Goal: Complete application form: Complete application form

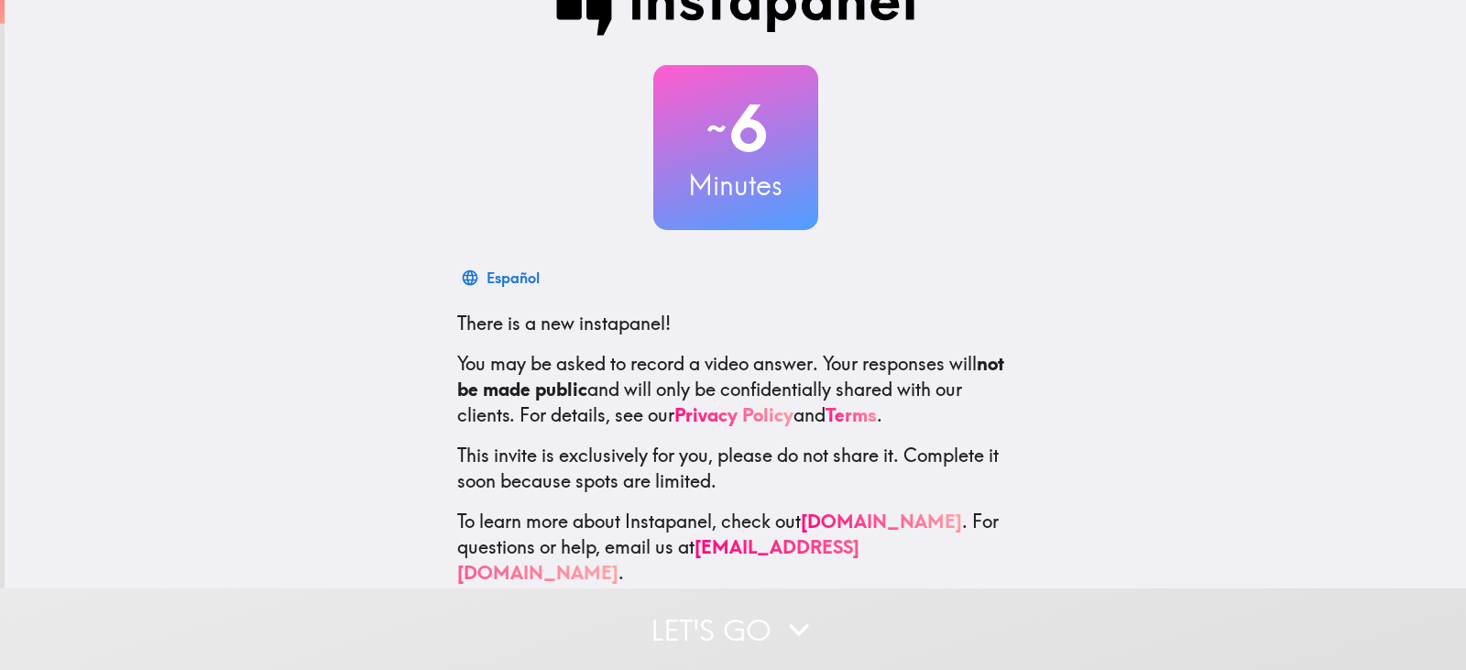
scroll to position [67, 0]
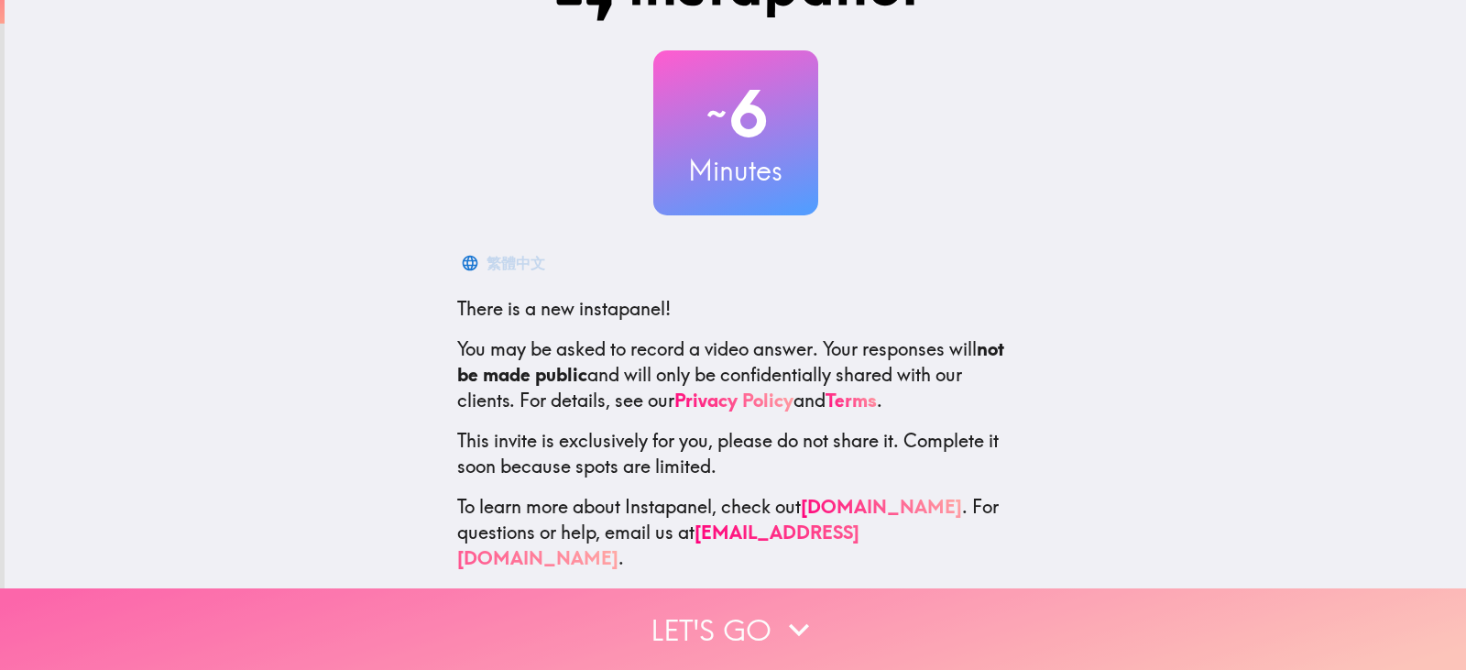
click at [782, 613] on icon "button" at bounding box center [799, 629] width 40 height 40
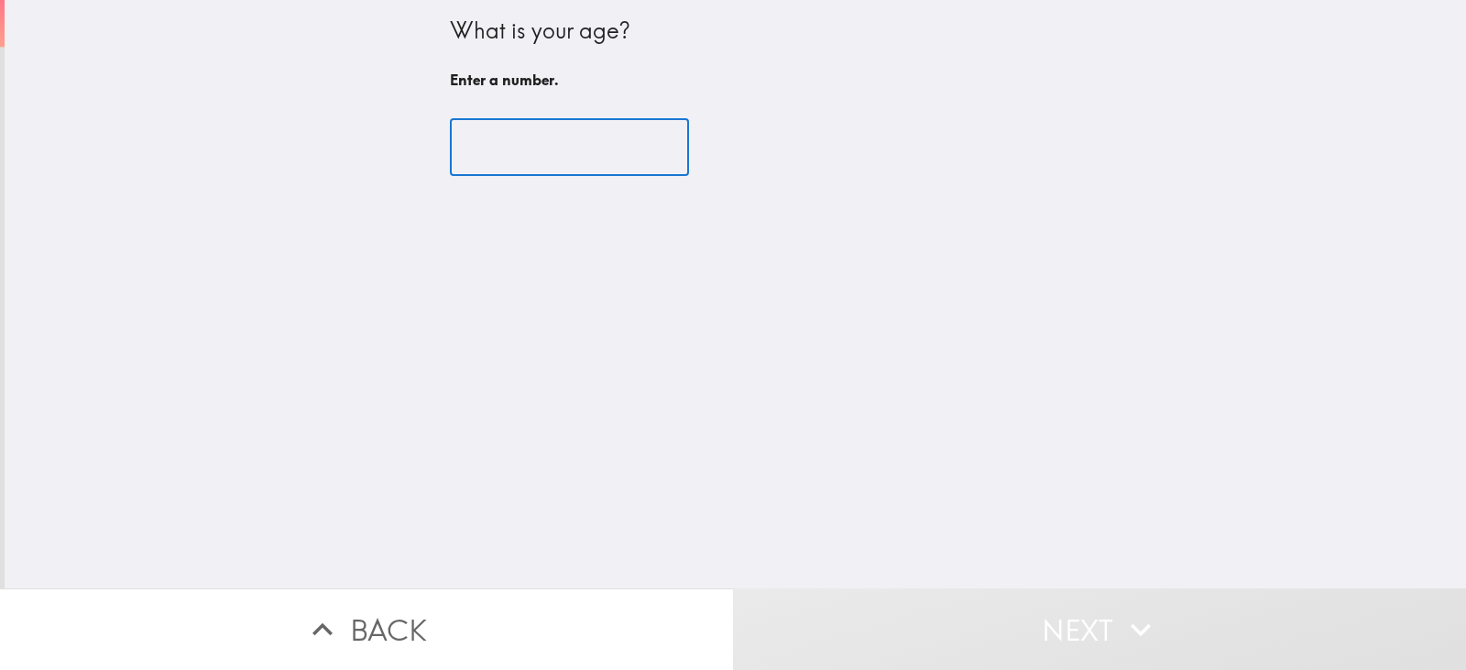
click at [469, 152] on input "number" at bounding box center [569, 147] width 239 height 57
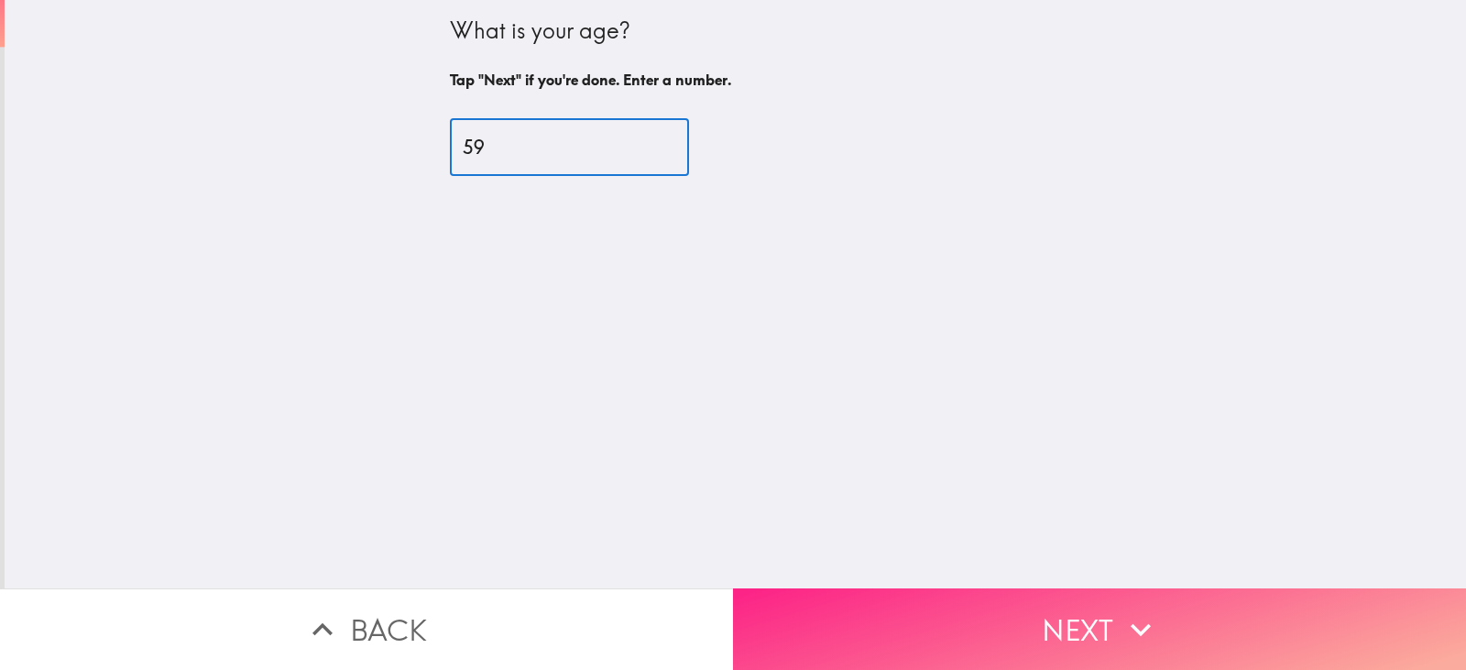
type input "59"
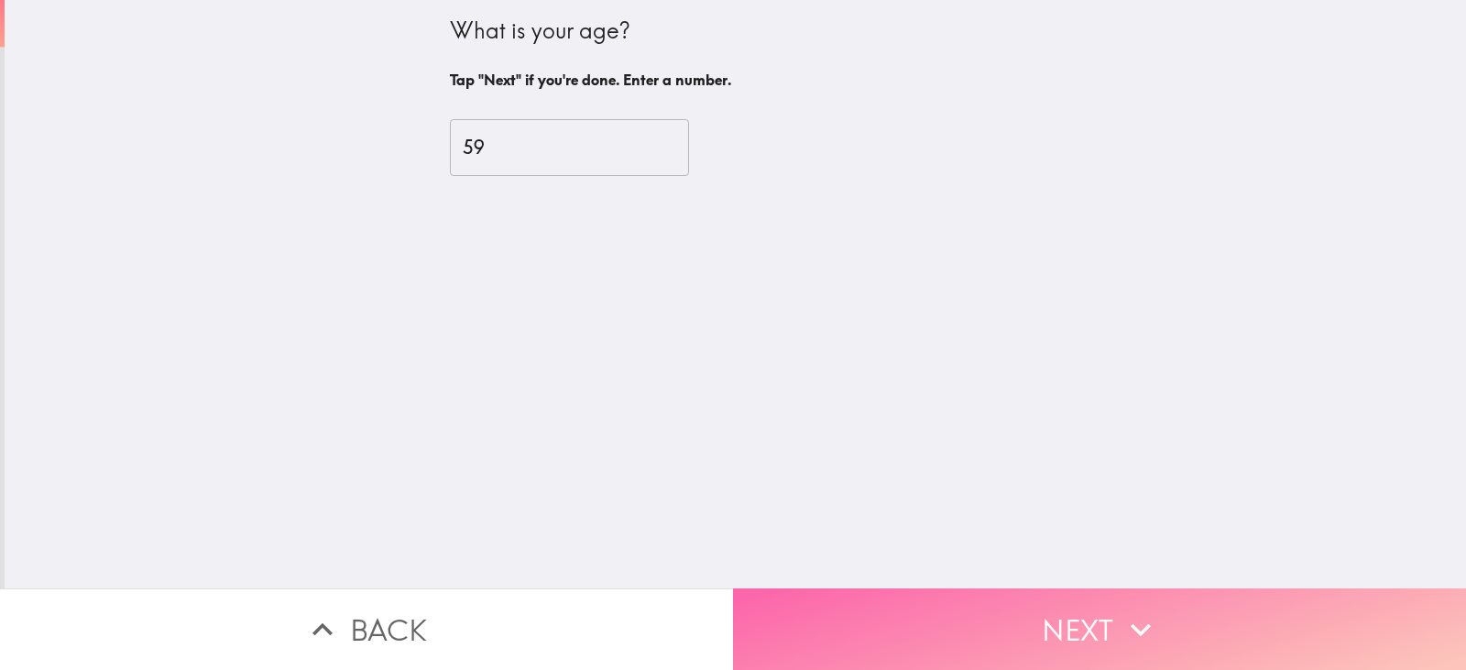
click at [1052, 625] on button "Next" at bounding box center [1099, 629] width 733 height 82
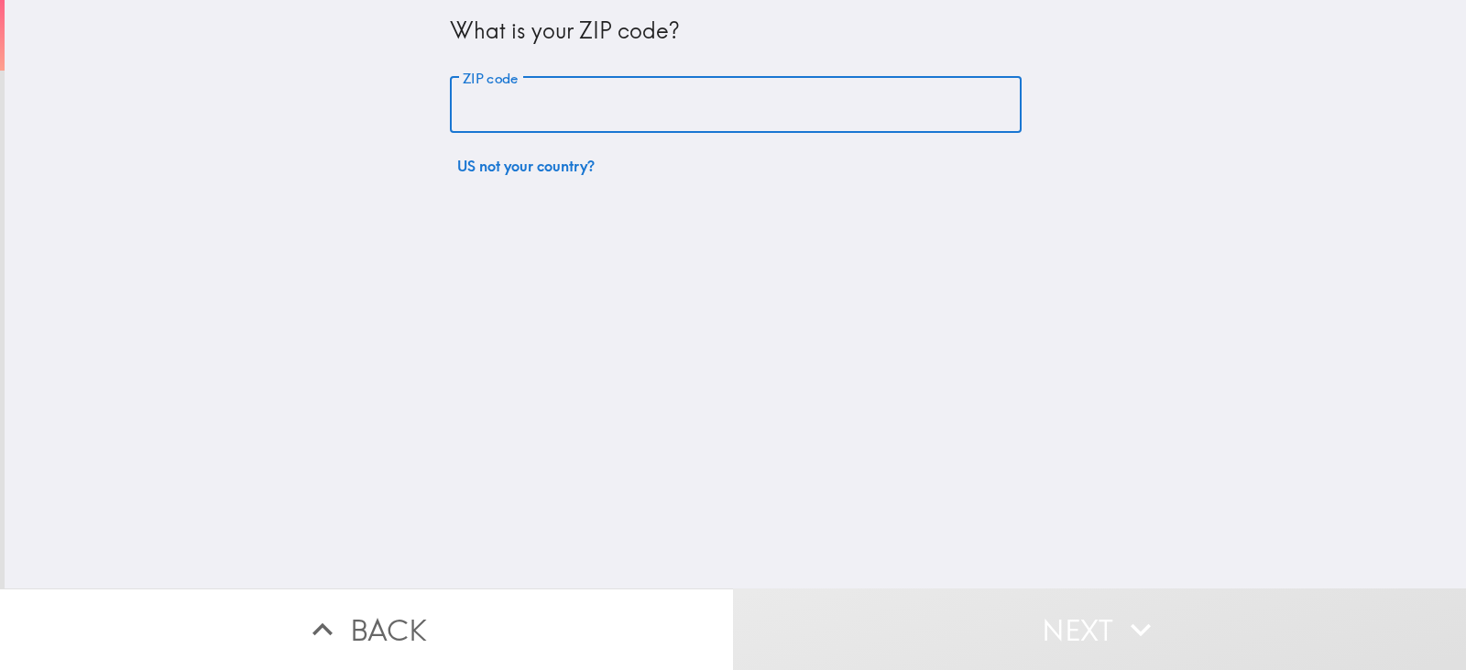
click at [453, 104] on input "ZIP code" at bounding box center [736, 105] width 572 height 57
type input "69361"
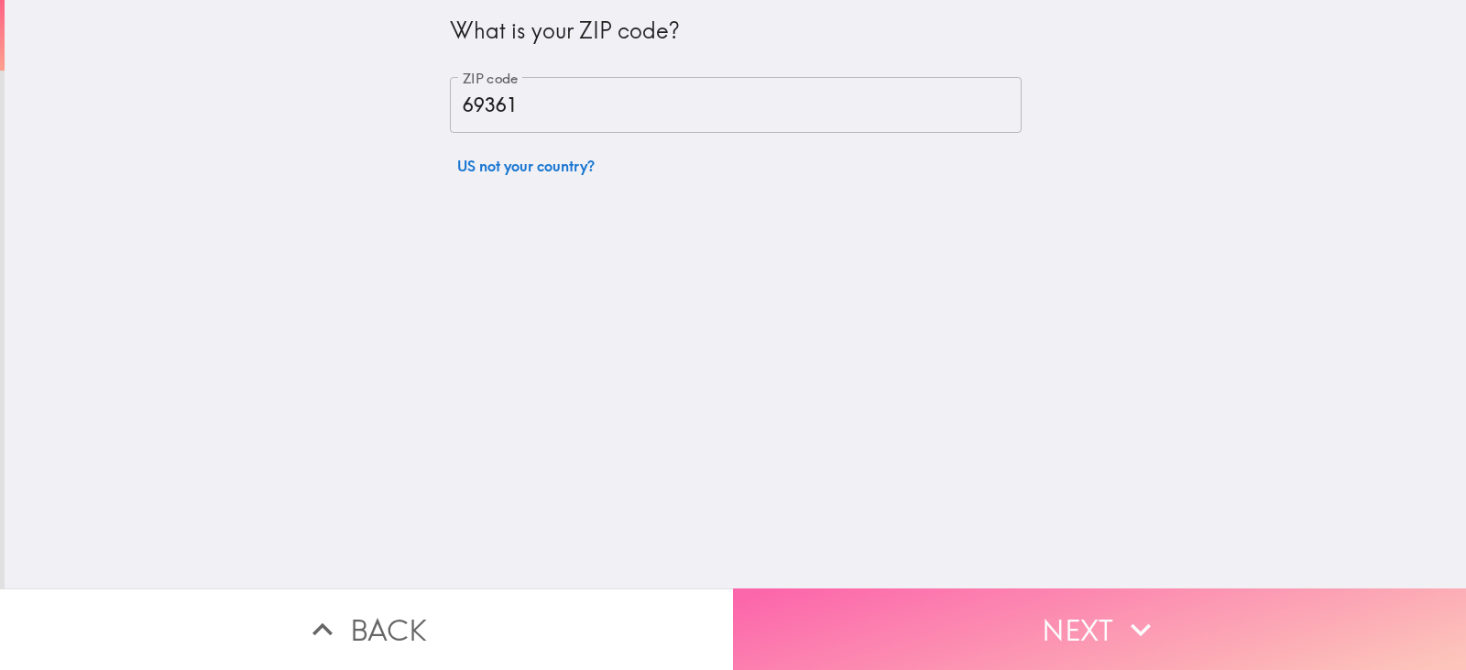
click at [1102, 625] on button "Next" at bounding box center [1099, 629] width 733 height 82
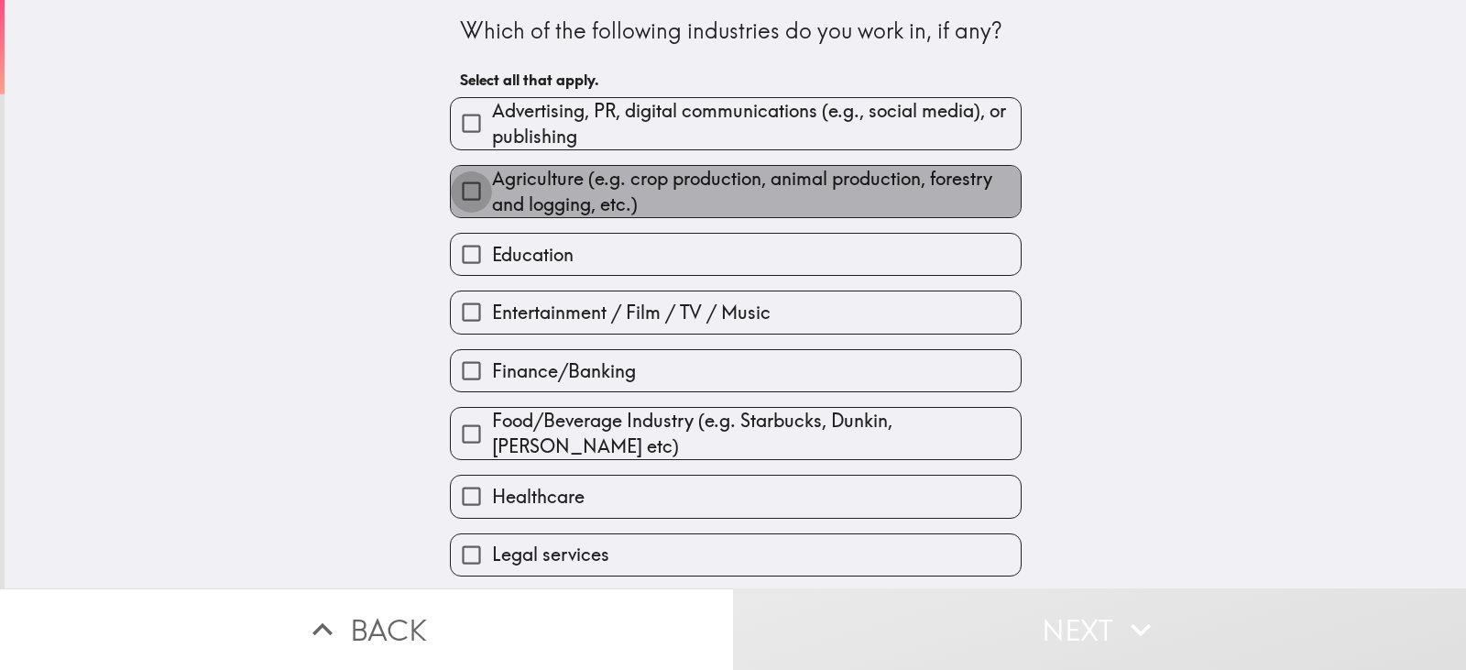
drag, startPoint x: 454, startPoint y: 191, endPoint x: 470, endPoint y: 185, distance: 16.5
click at [455, 190] on input "Agriculture (e.g. crop production, animal production, forestry and logging, etc…" at bounding box center [471, 190] width 41 height 41
checkbox input "true"
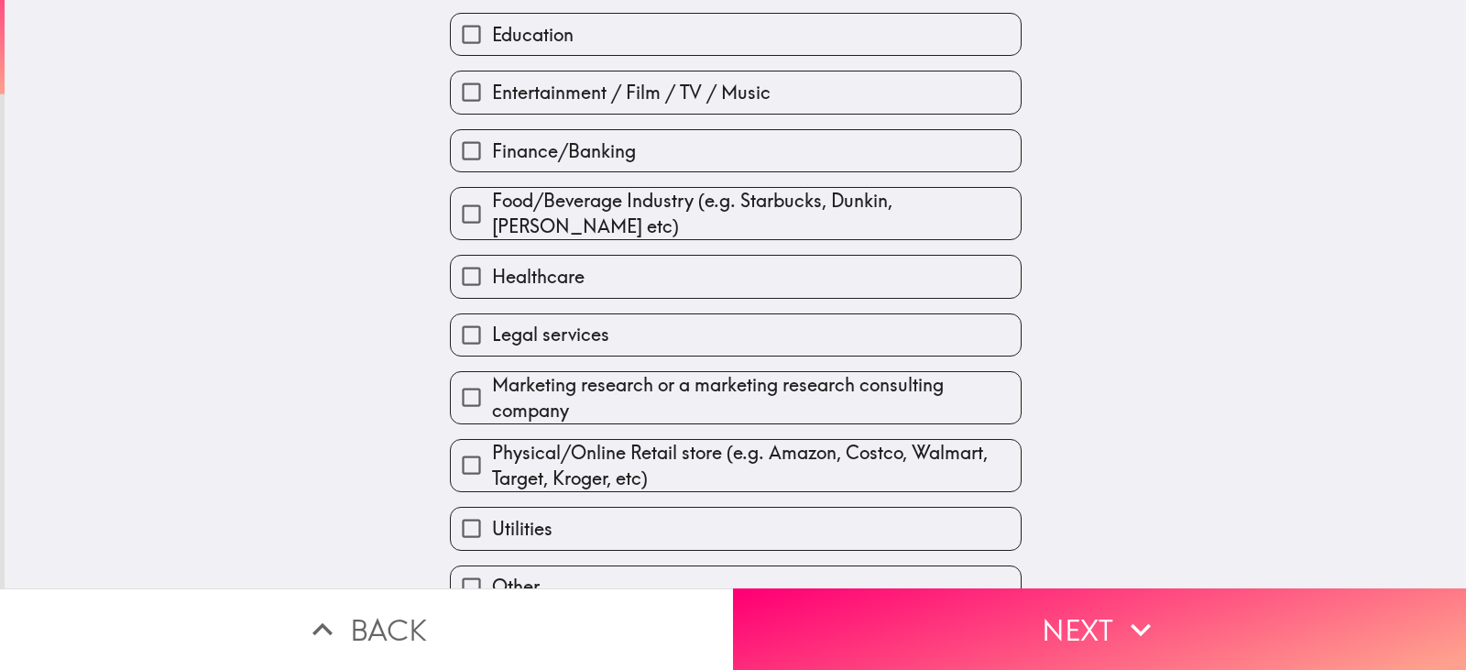
scroll to position [275, 0]
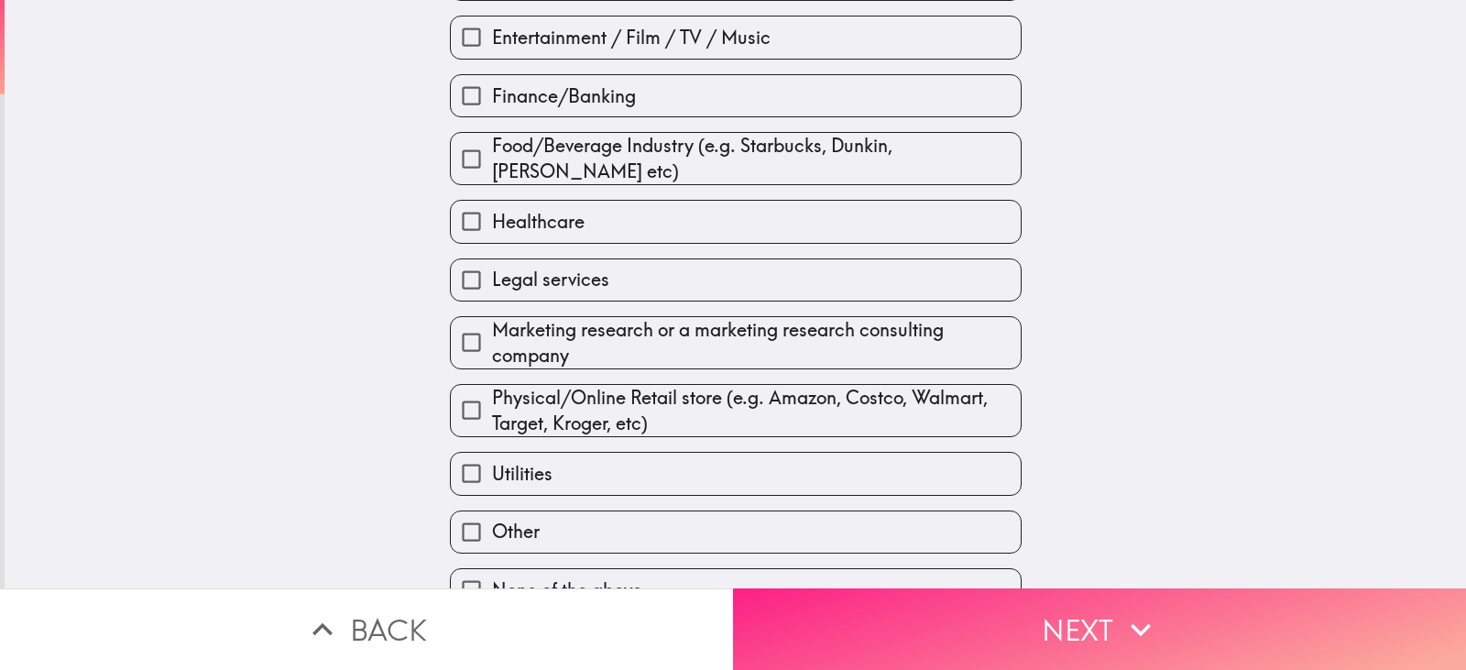
click at [1082, 616] on button "Next" at bounding box center [1099, 629] width 733 height 82
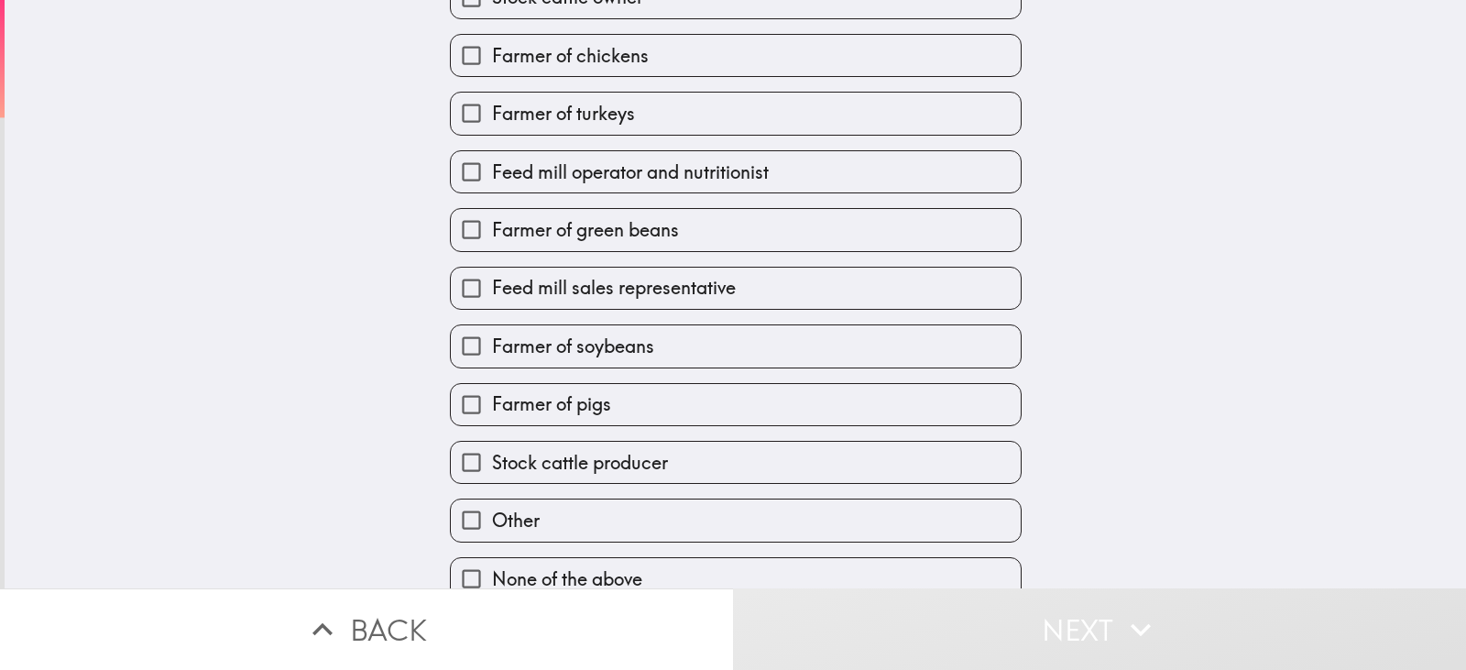
scroll to position [178, 0]
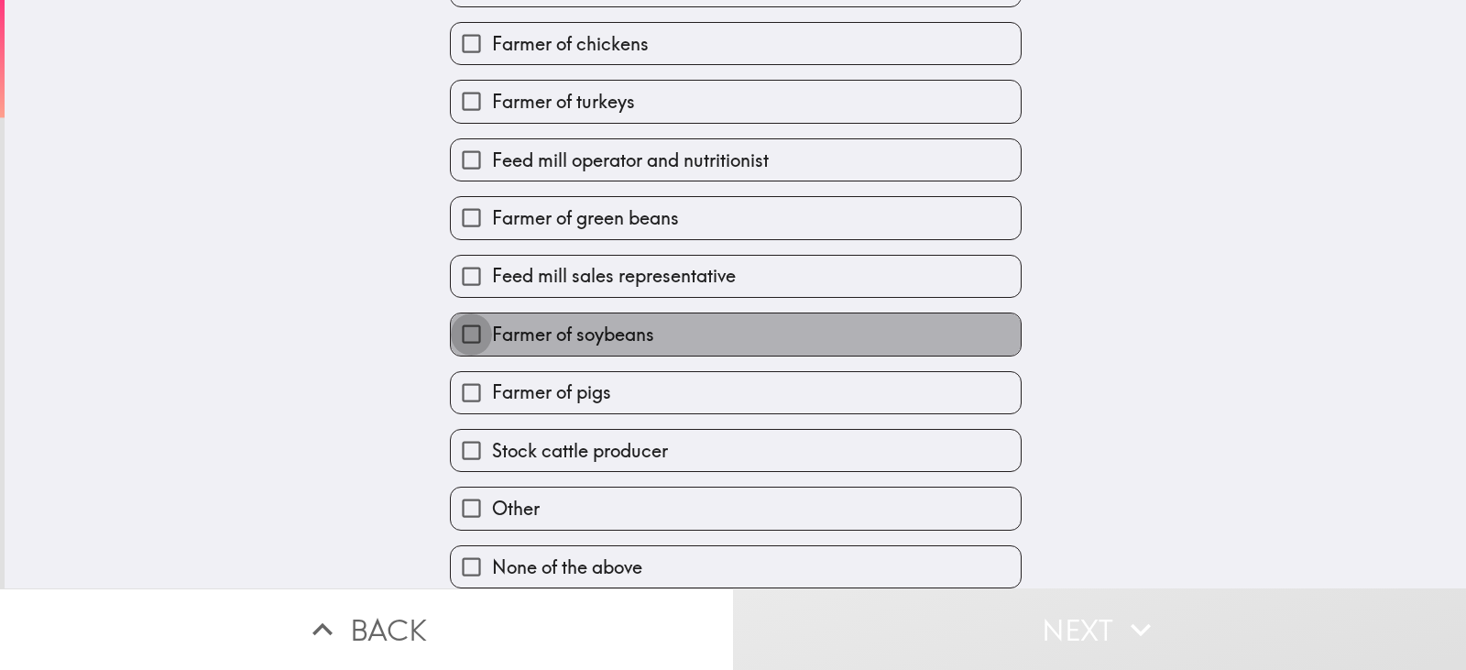
click at [456, 320] on input "Farmer of soybeans" at bounding box center [471, 333] width 41 height 41
checkbox input "true"
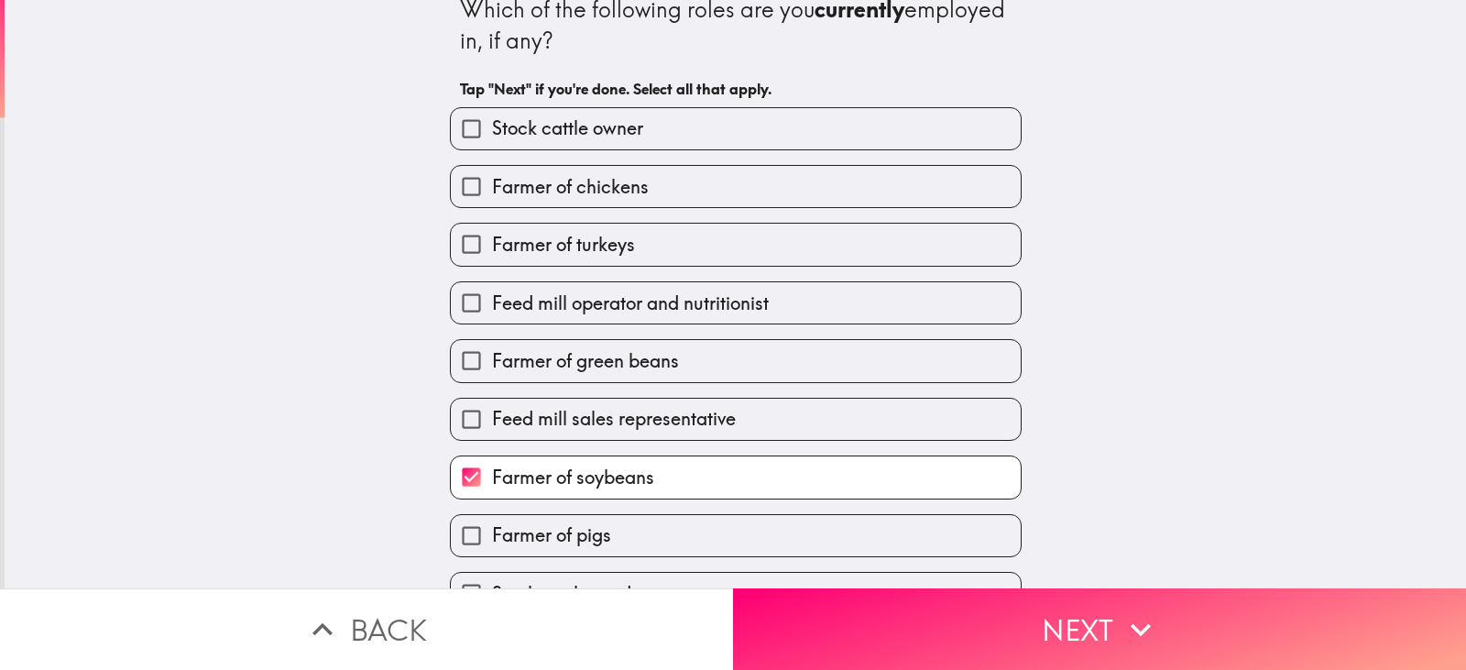
scroll to position [0, 0]
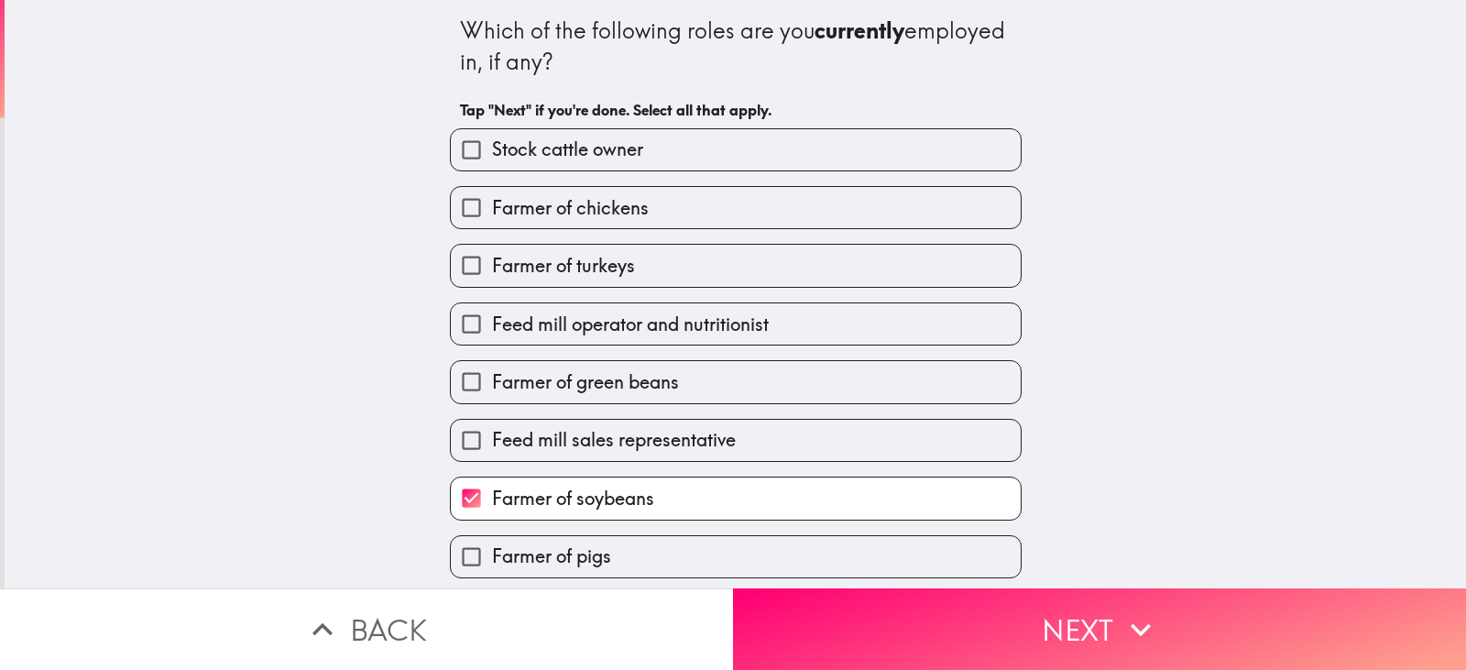
click at [456, 147] on input "Stock cattle owner" at bounding box center [471, 149] width 41 height 41
checkbox input "true"
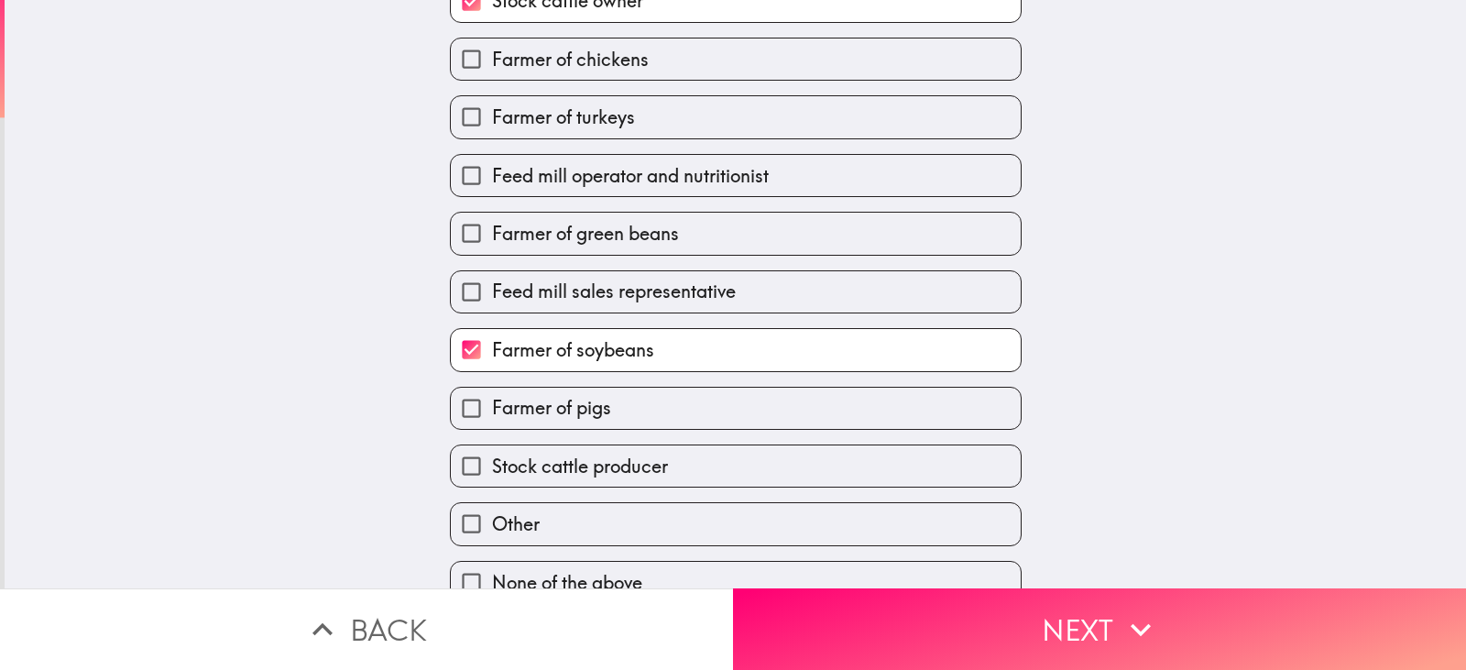
scroll to position [178, 0]
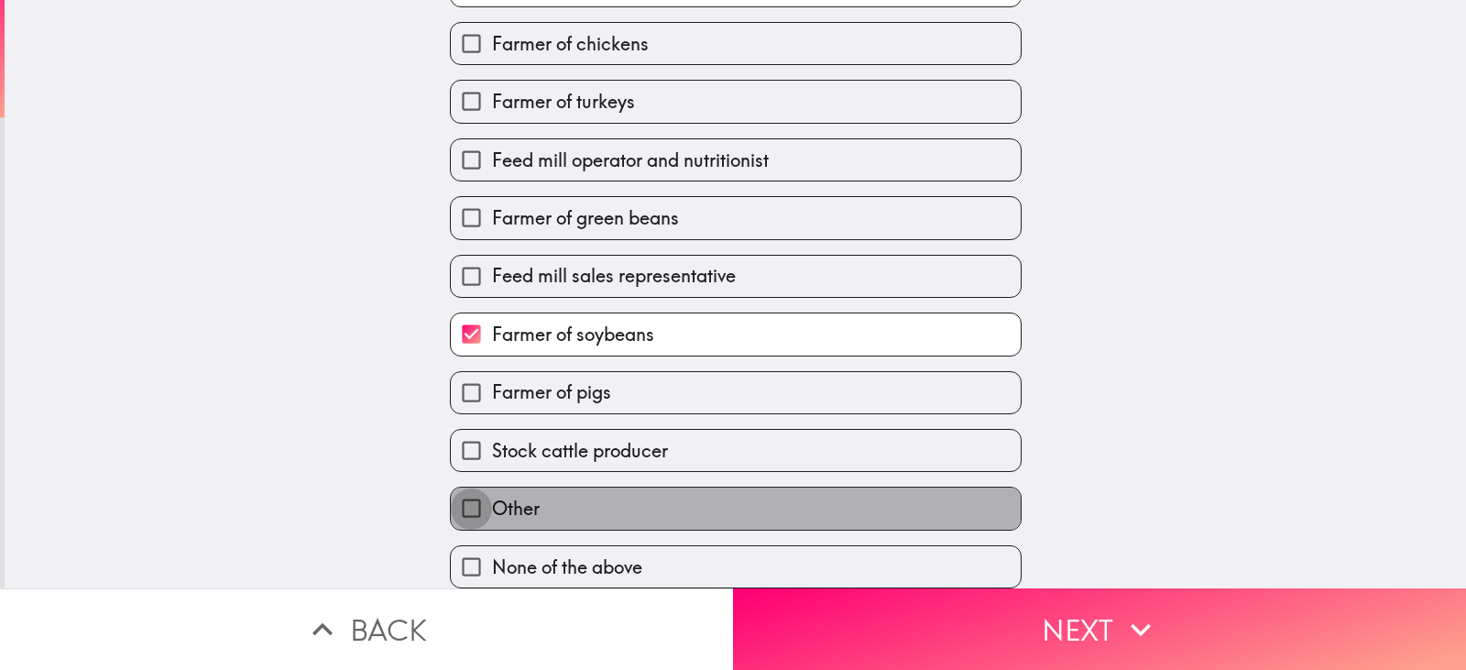
click at [459, 488] on input "Other" at bounding box center [471, 507] width 41 height 41
checkbox input "true"
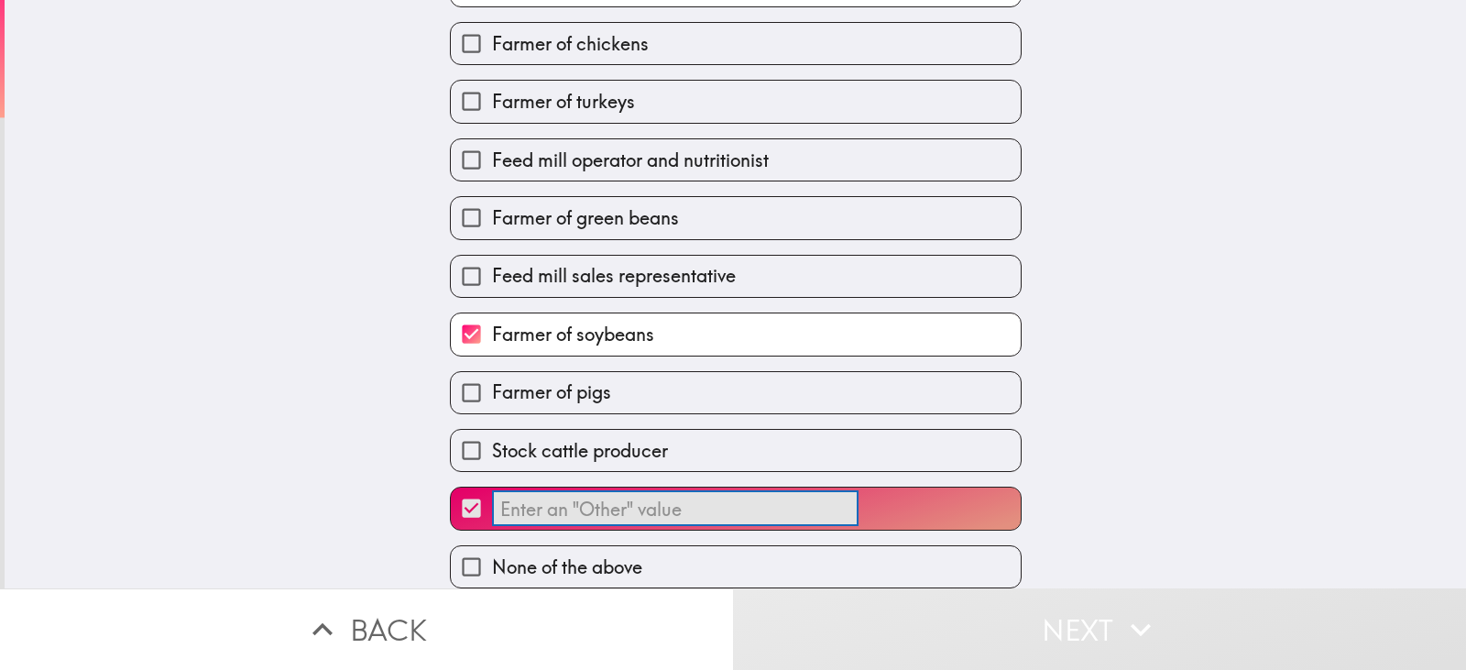
click at [566, 494] on input "​" at bounding box center [675, 509] width 366 height 36
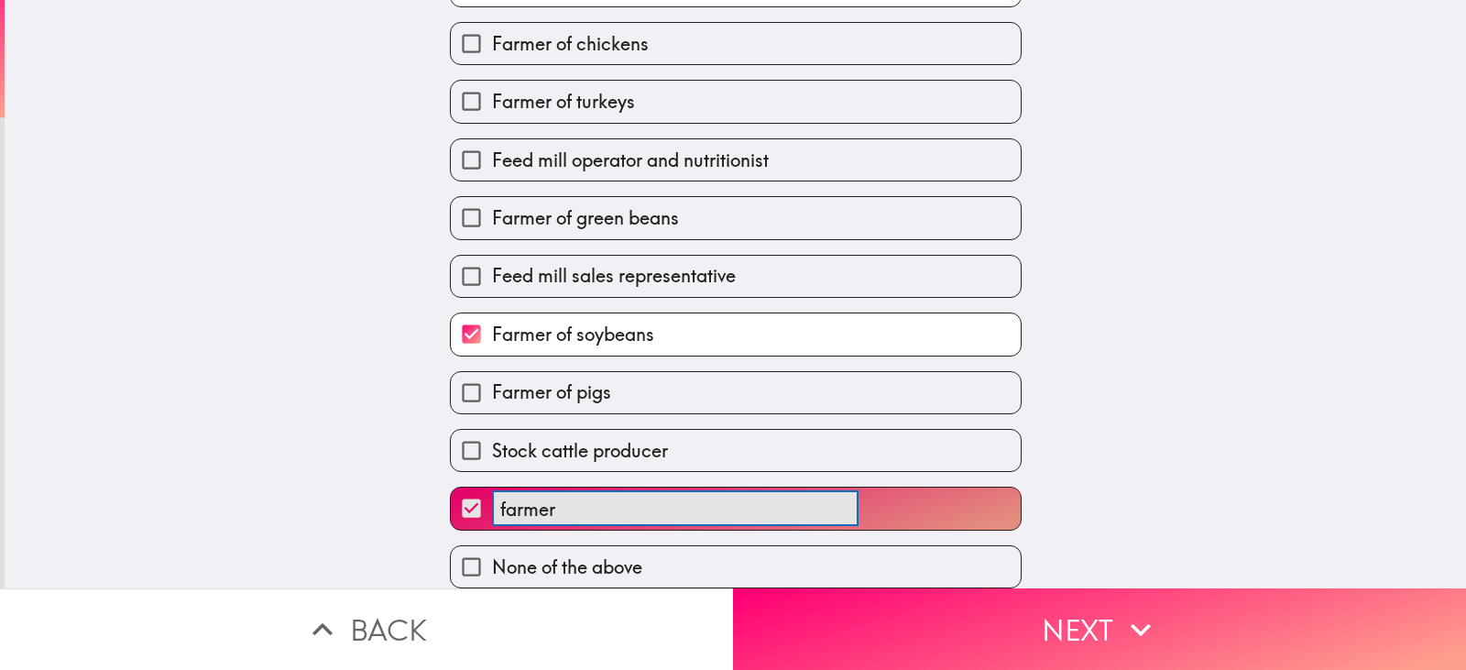
click at [451, 487] on button "farmer ​" at bounding box center [736, 507] width 570 height 41
click at [451, 487] on button "farmer of ​" at bounding box center [736, 507] width 570 height 41
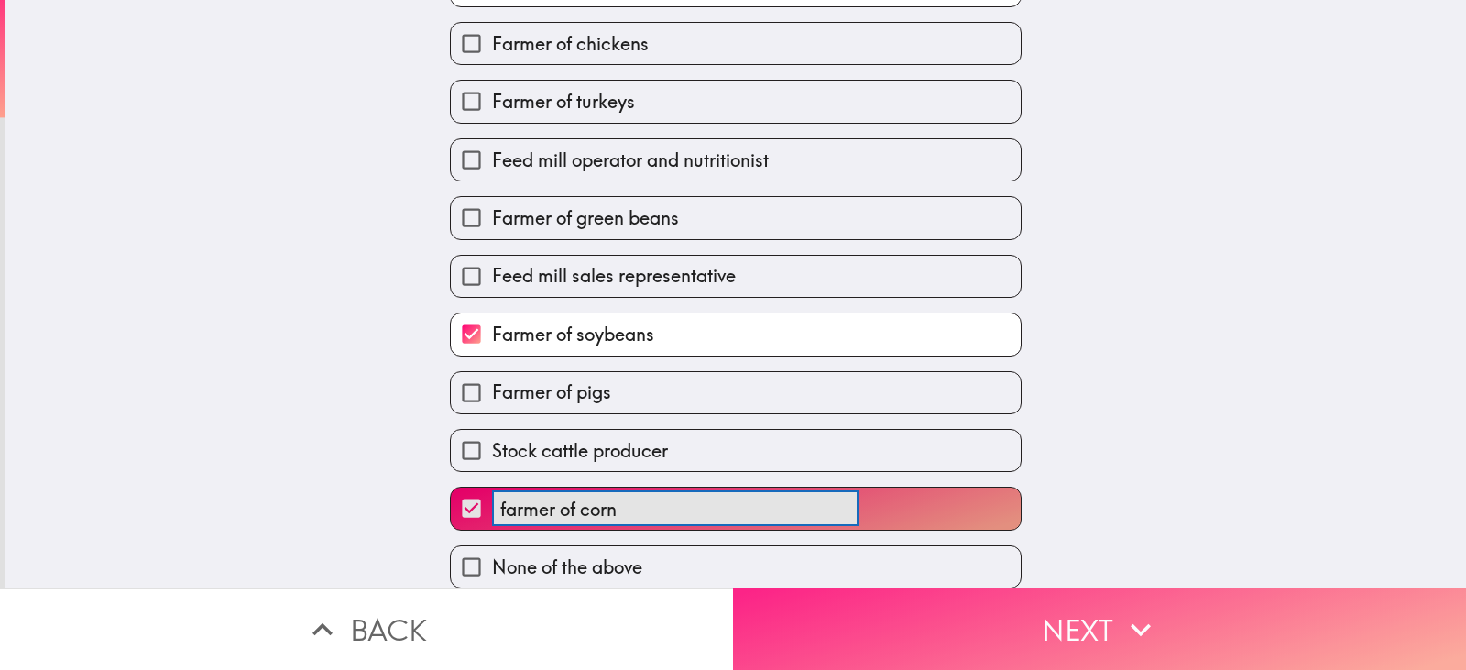
type input "farmer of corn"
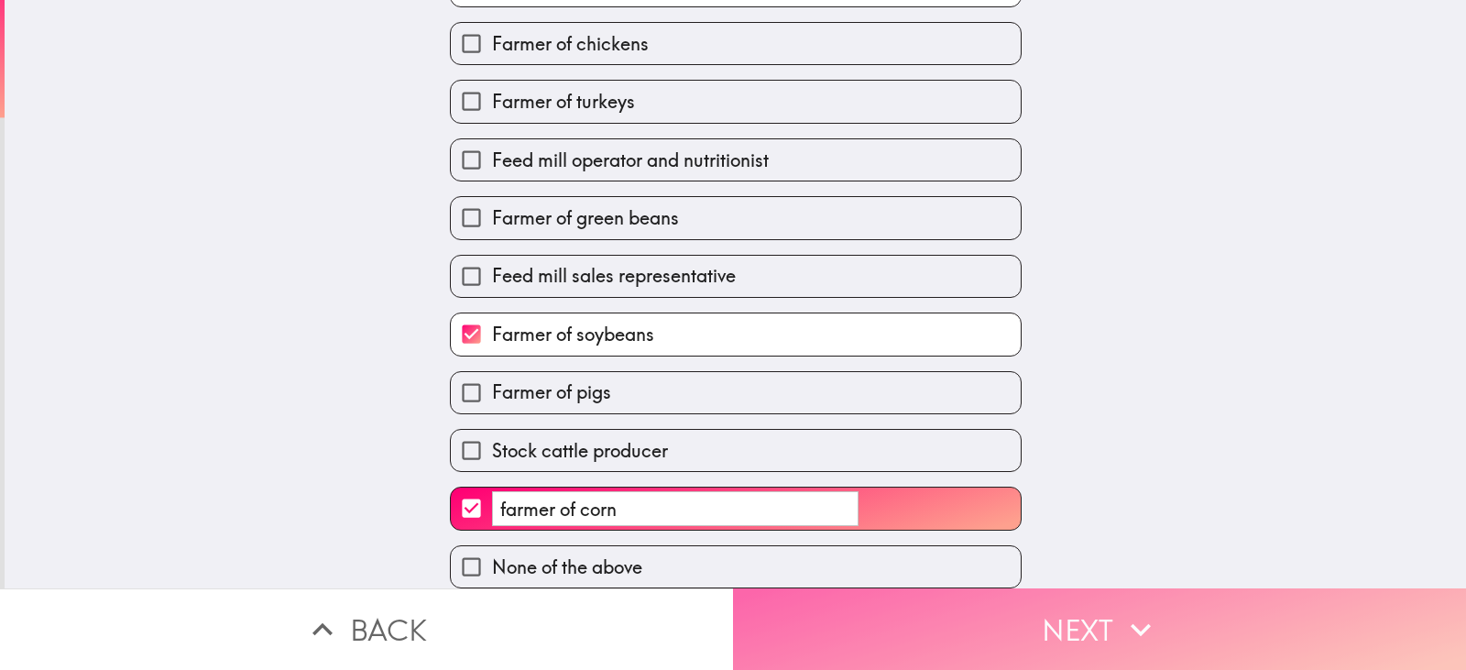
click at [1044, 614] on button "Next" at bounding box center [1099, 629] width 733 height 82
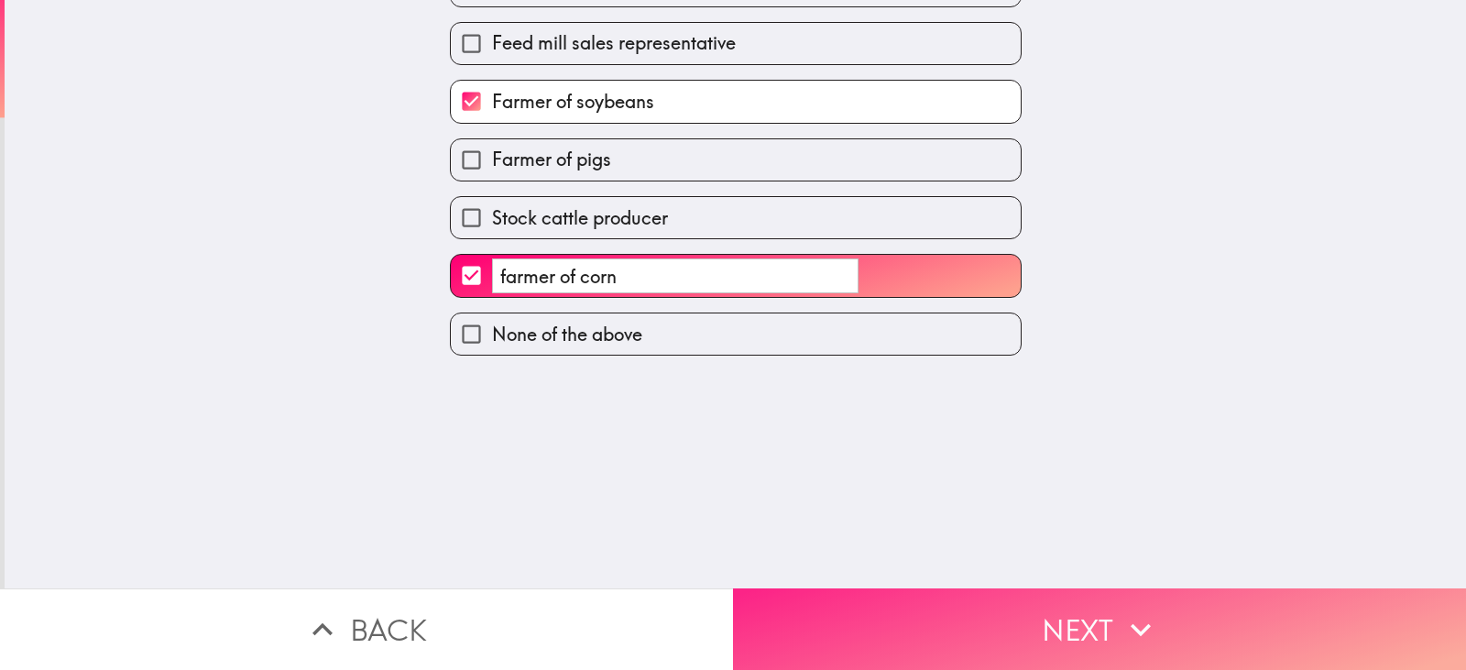
scroll to position [0, 0]
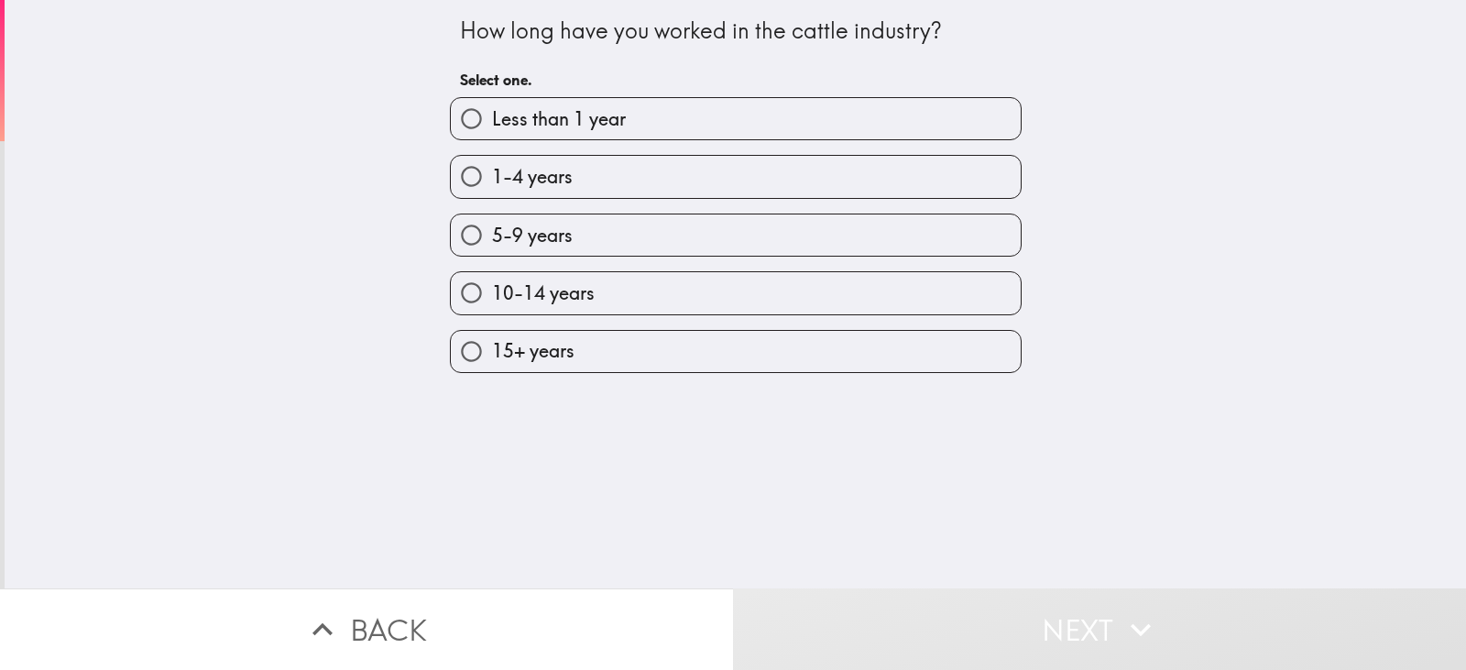
click at [453, 351] on input "15+ years" at bounding box center [471, 351] width 41 height 41
radio input "true"
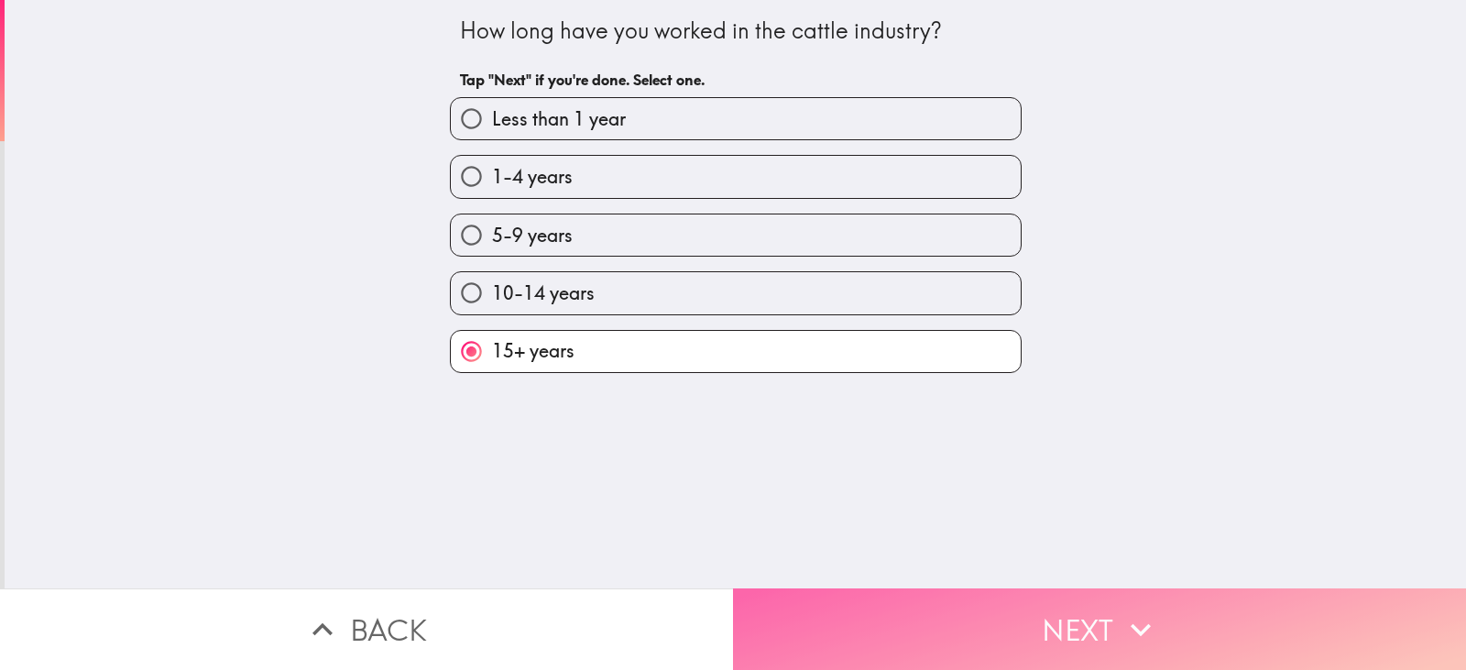
click at [1045, 627] on button "Next" at bounding box center [1099, 629] width 733 height 82
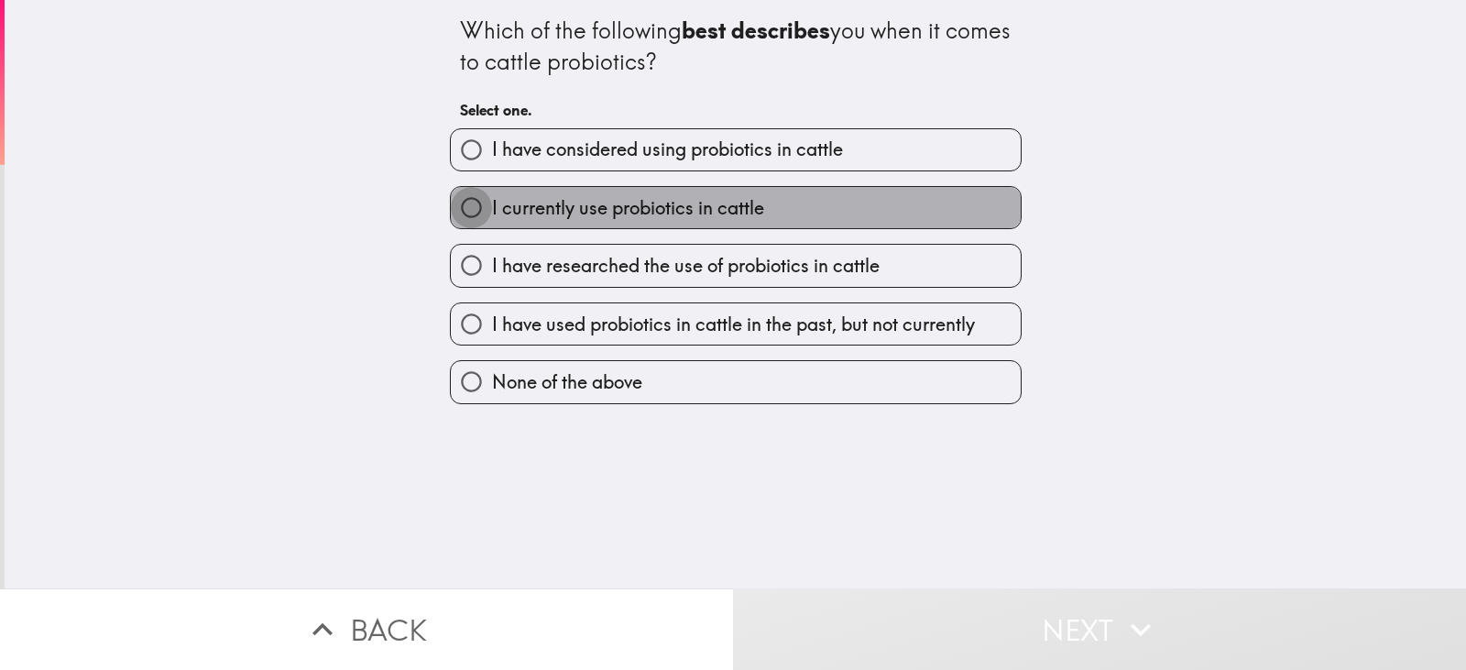
click at [461, 207] on input "I currently use probiotics in cattle" at bounding box center [471, 207] width 41 height 41
radio input "true"
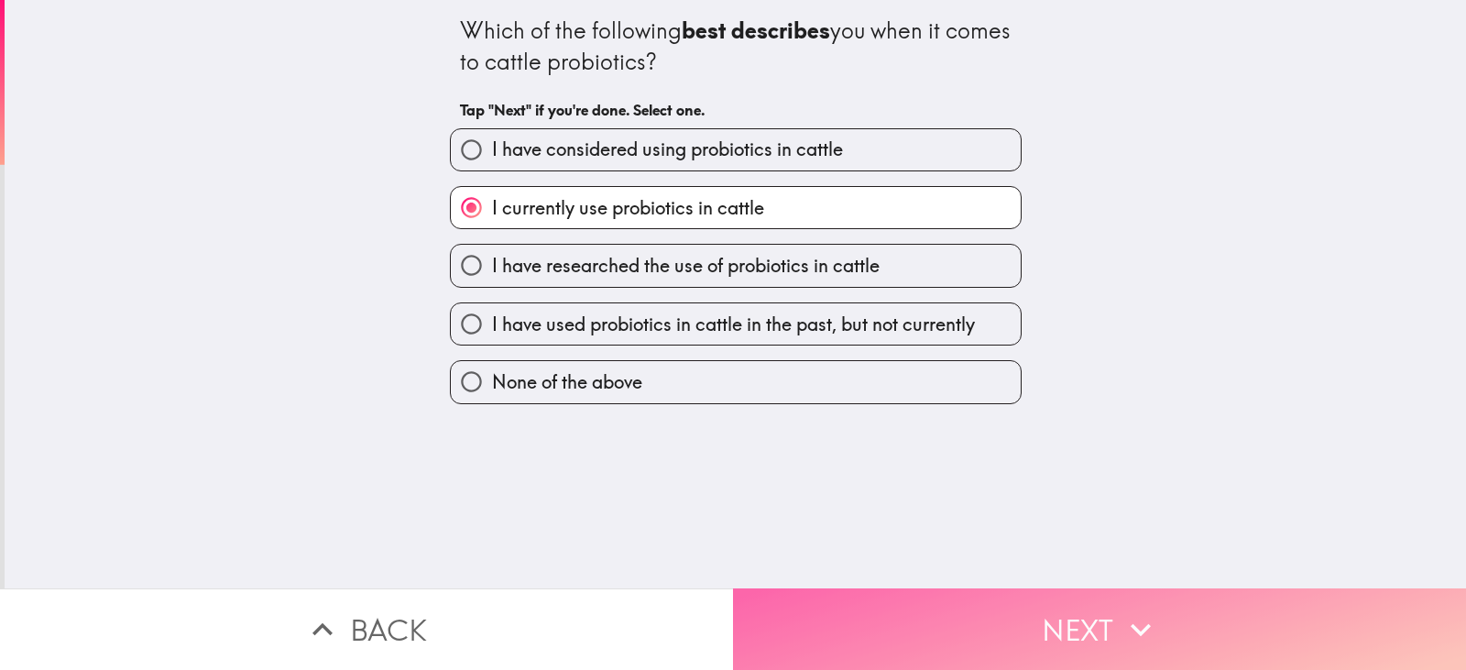
click at [1071, 605] on button "Next" at bounding box center [1099, 629] width 733 height 82
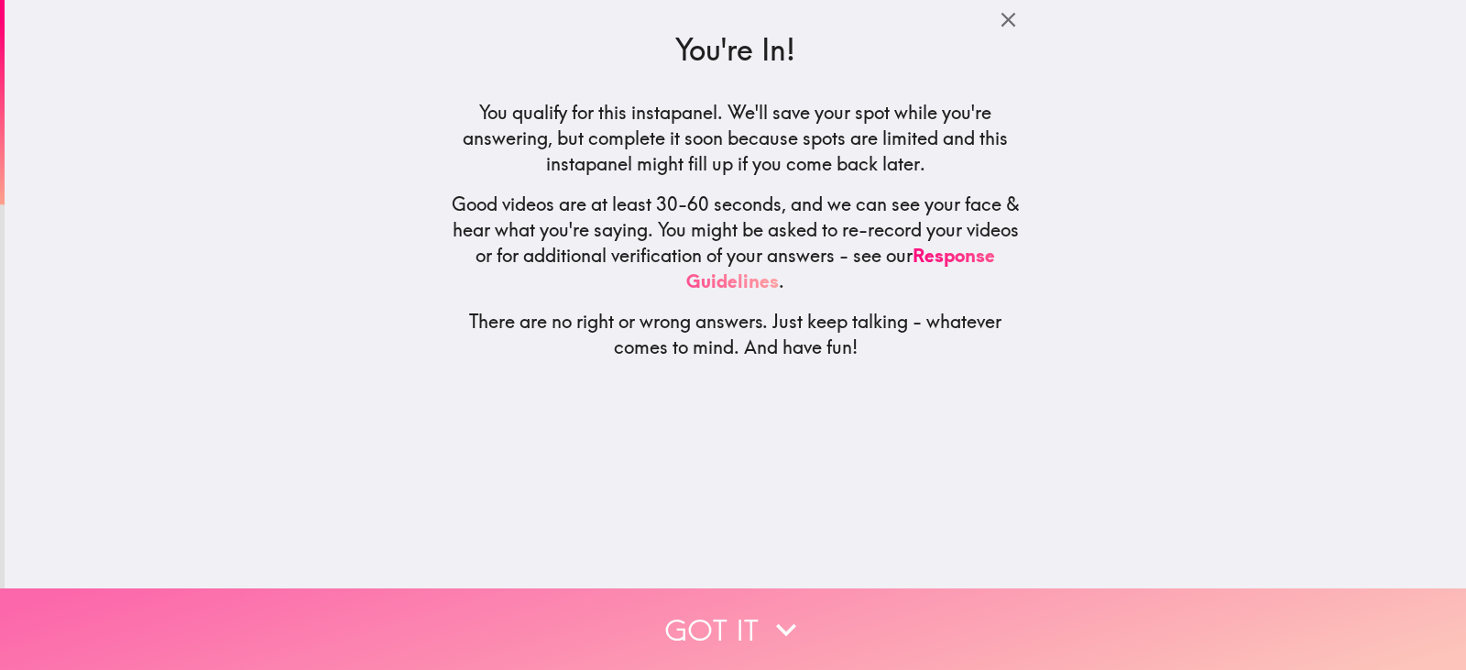
click at [772, 609] on icon "button" at bounding box center [786, 629] width 40 height 40
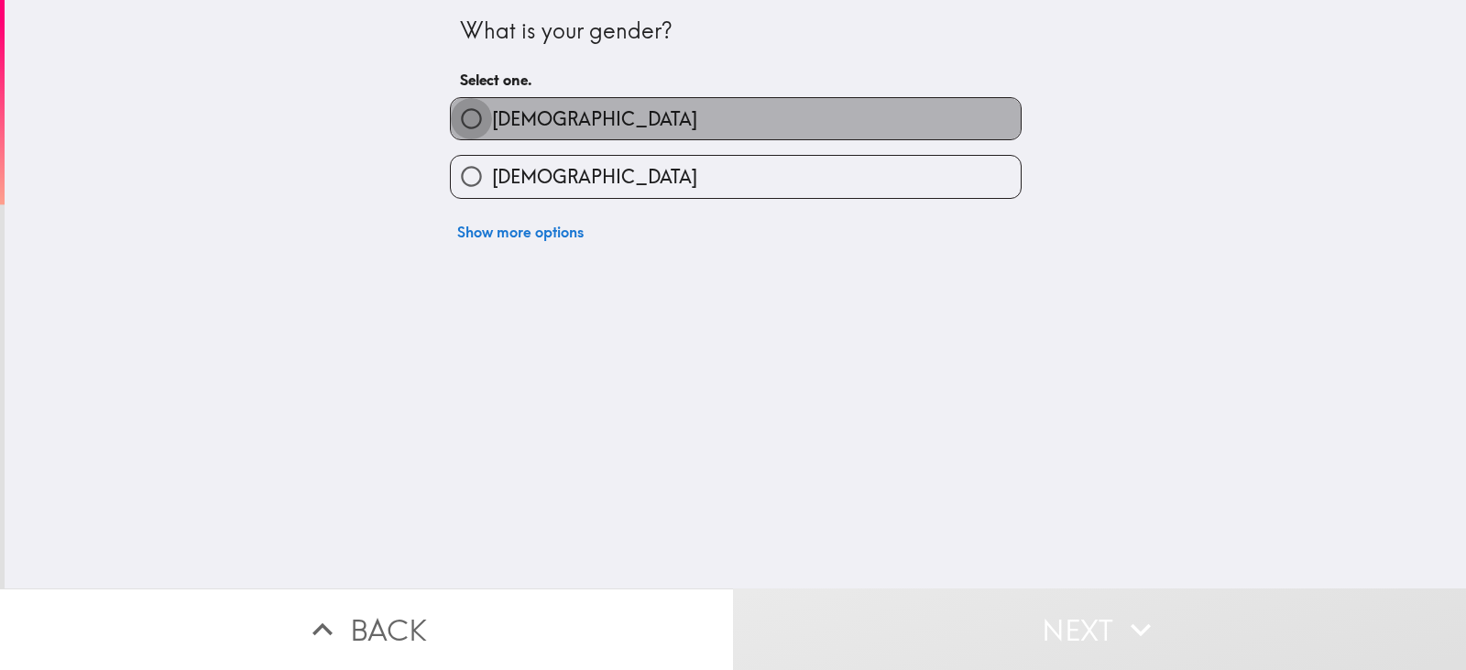
click at [451, 112] on input "[DEMOGRAPHIC_DATA]" at bounding box center [471, 118] width 41 height 41
radio input "true"
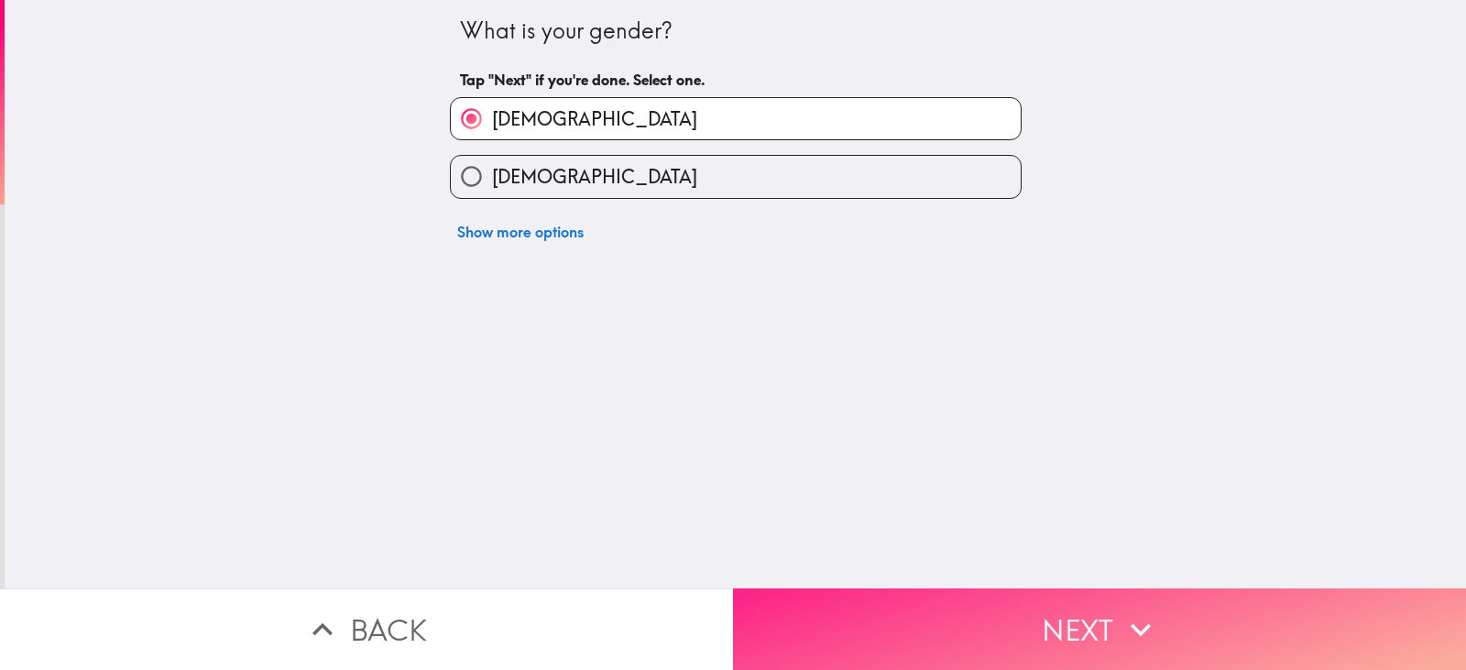
click at [1099, 628] on button "Next" at bounding box center [1099, 629] width 733 height 82
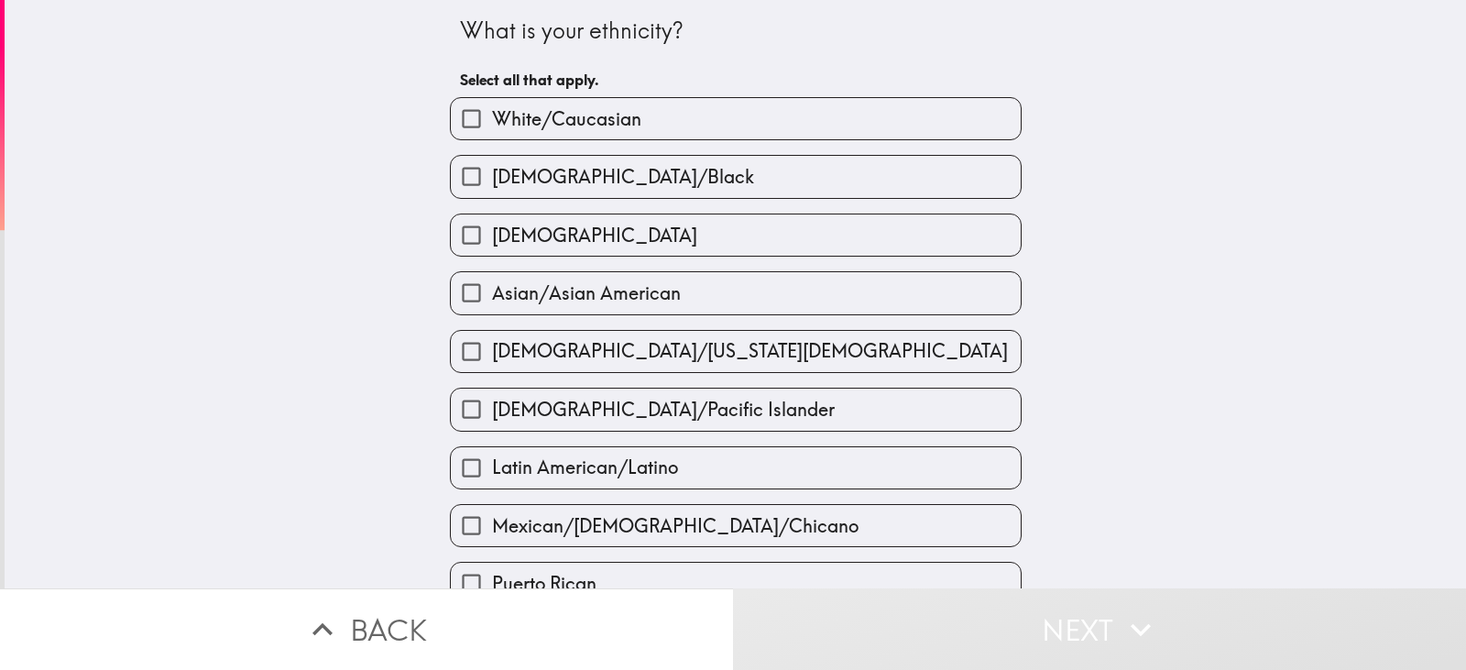
click at [460, 119] on input "White/Caucasian" at bounding box center [471, 118] width 41 height 41
checkbox input "true"
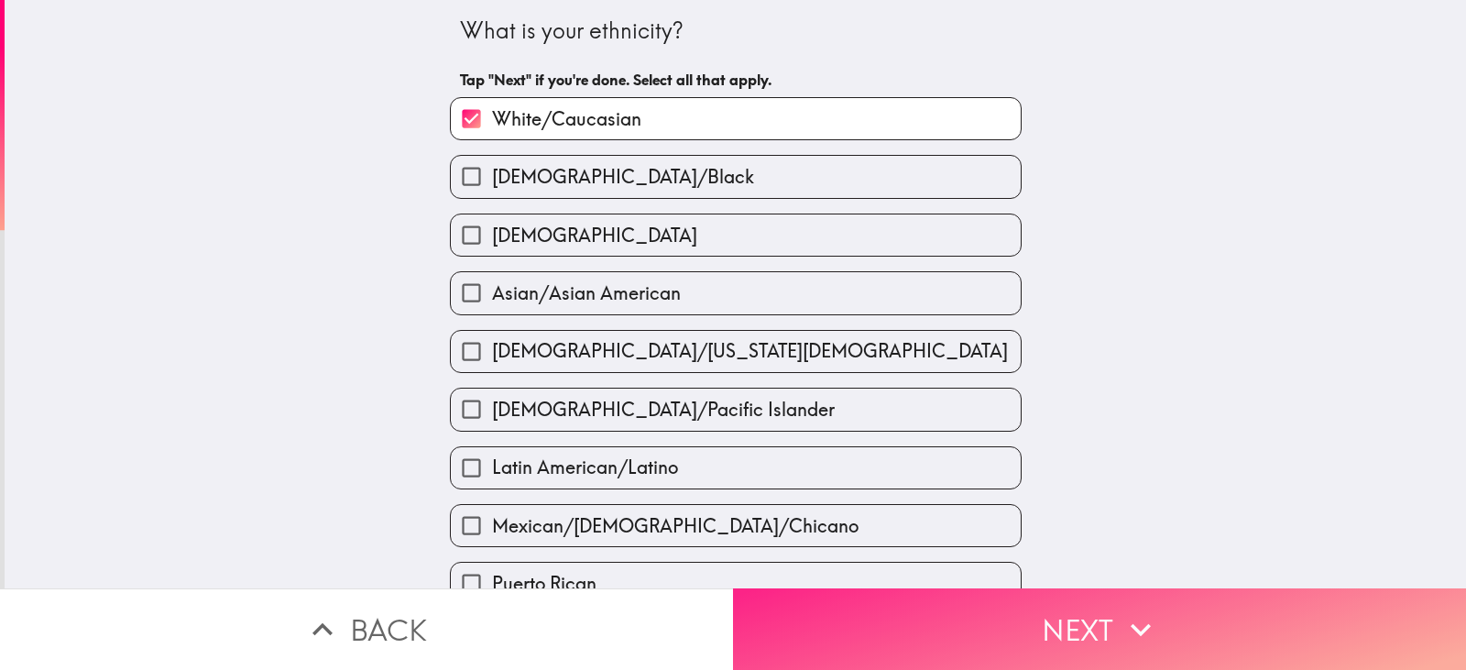
click at [1106, 616] on button "Next" at bounding box center [1099, 629] width 733 height 82
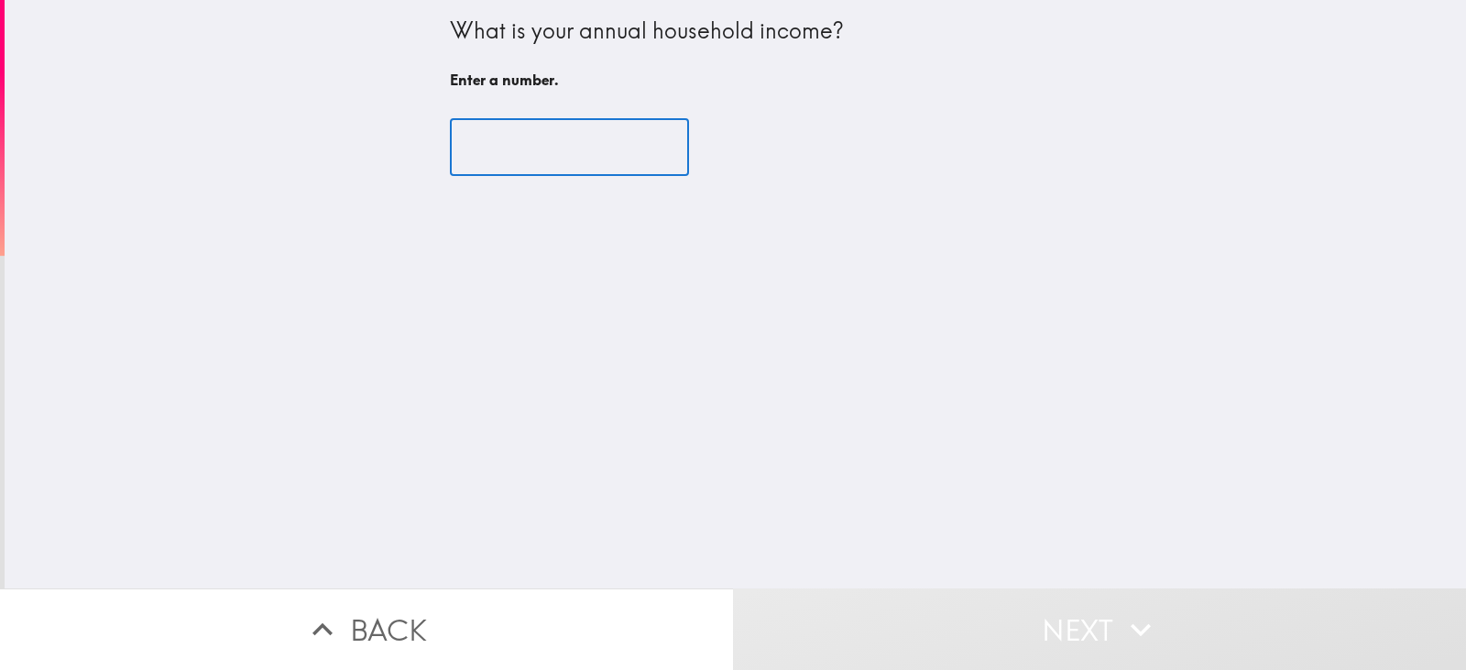
click at [466, 150] on input "number" at bounding box center [569, 147] width 239 height 57
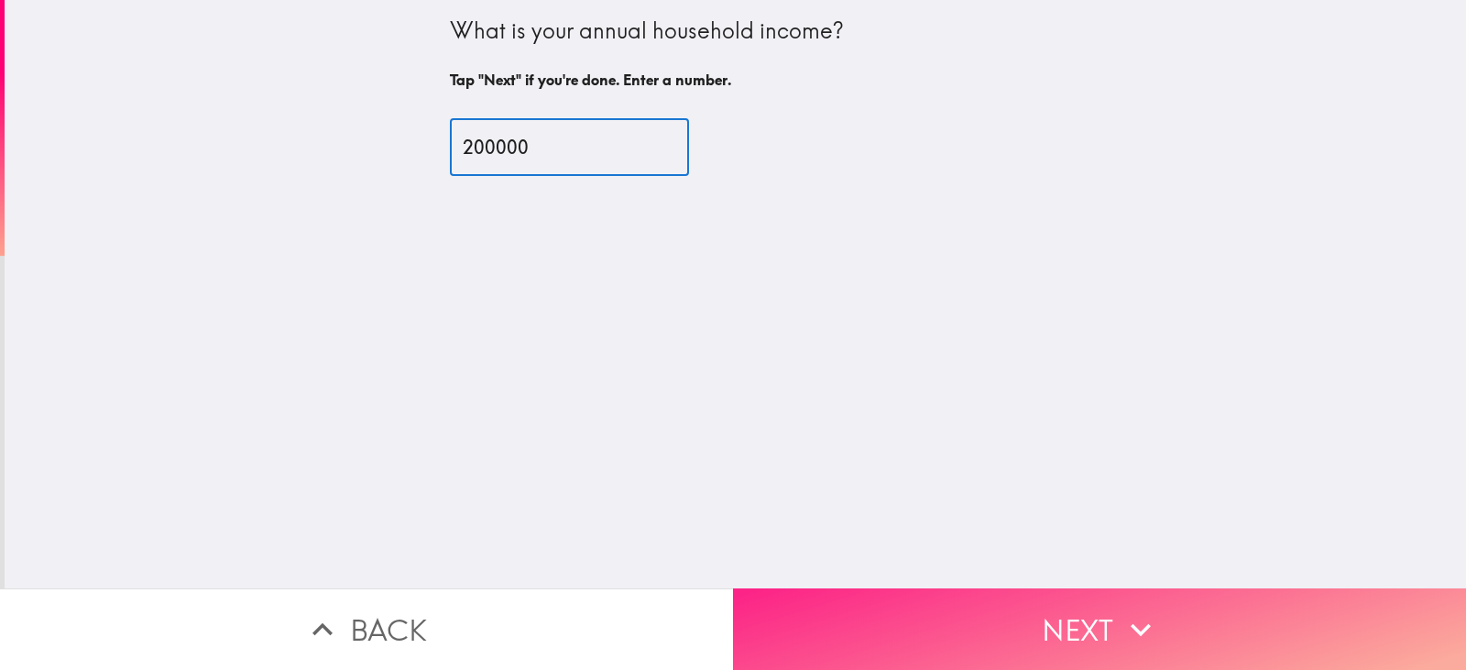
type input "200000"
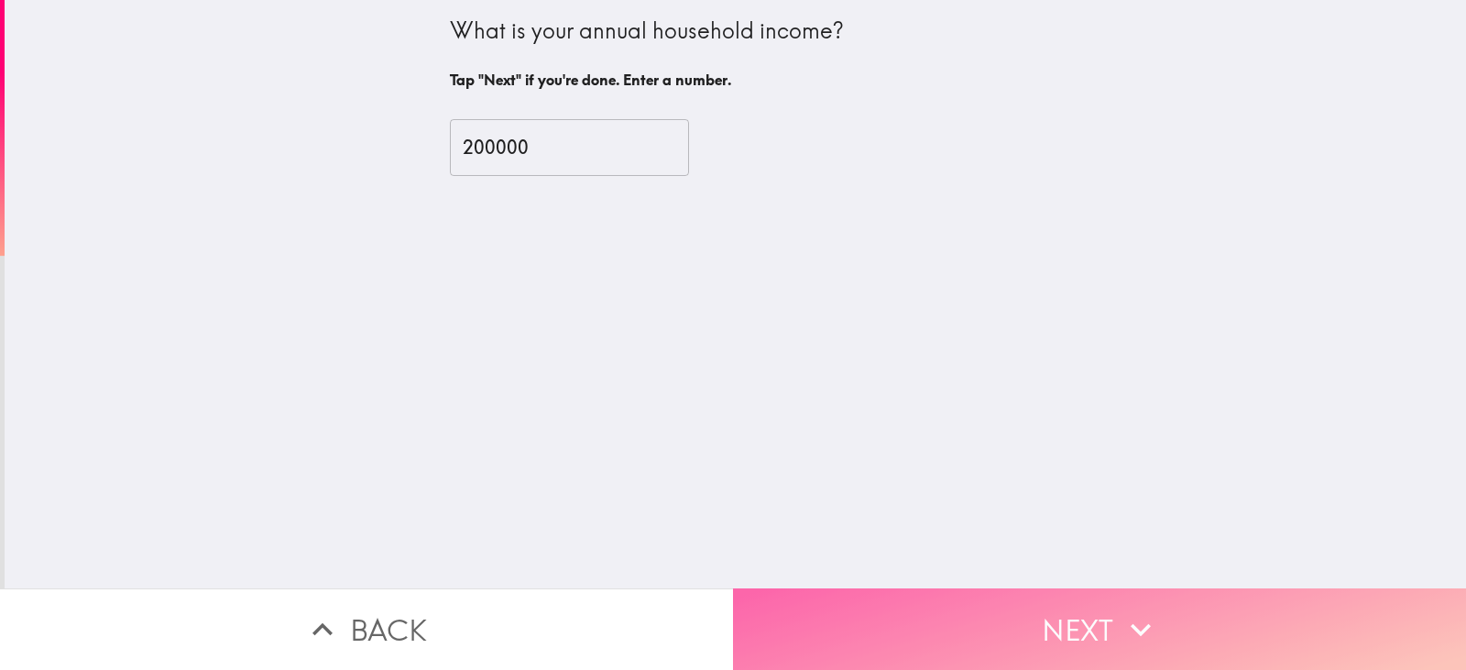
click at [1139, 623] on icon "button" at bounding box center [1140, 629] width 20 height 13
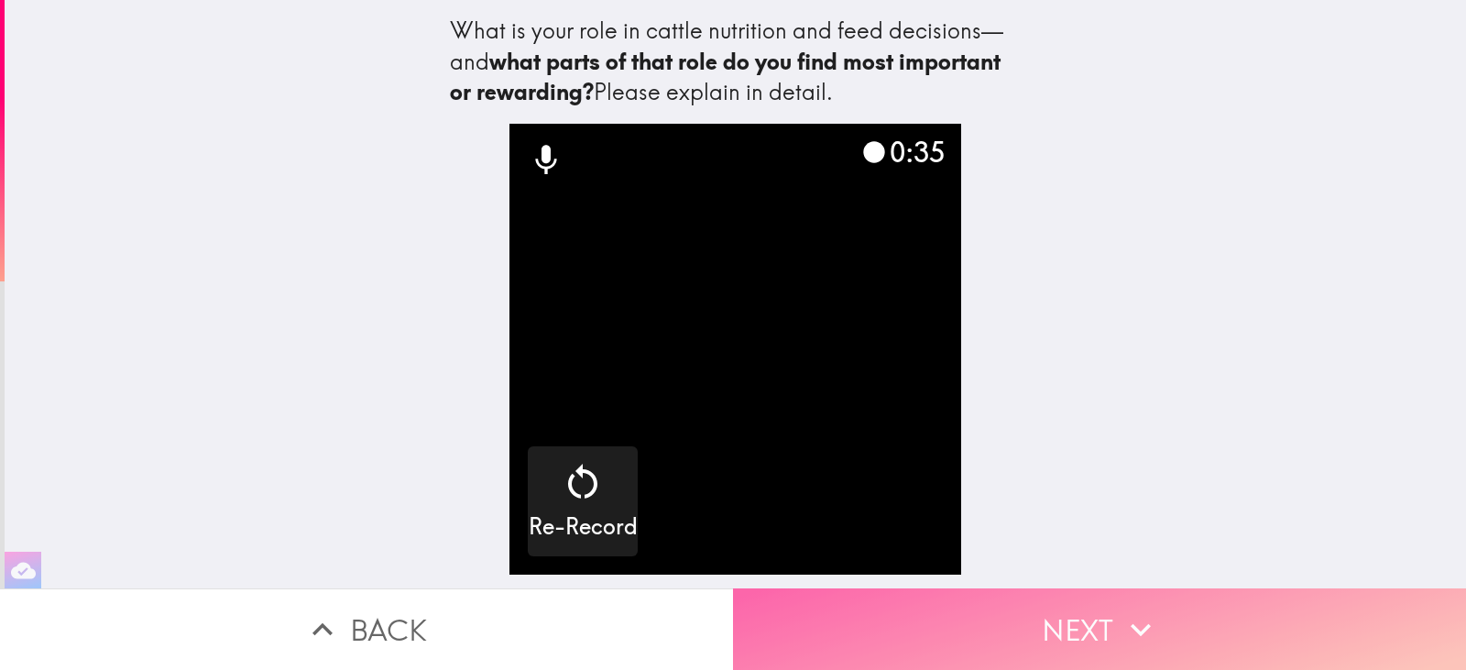
click at [1121, 639] on button "Next" at bounding box center [1099, 629] width 733 height 82
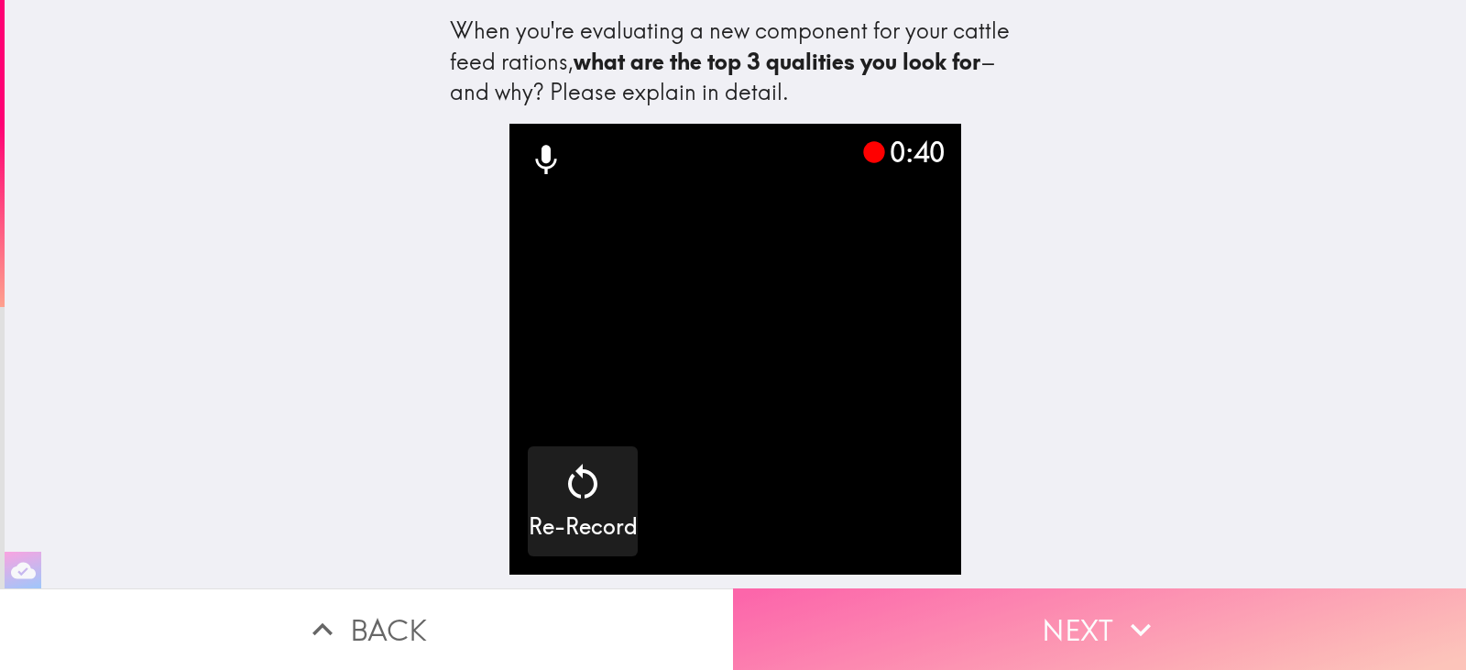
click at [1064, 612] on button "Next" at bounding box center [1099, 629] width 733 height 82
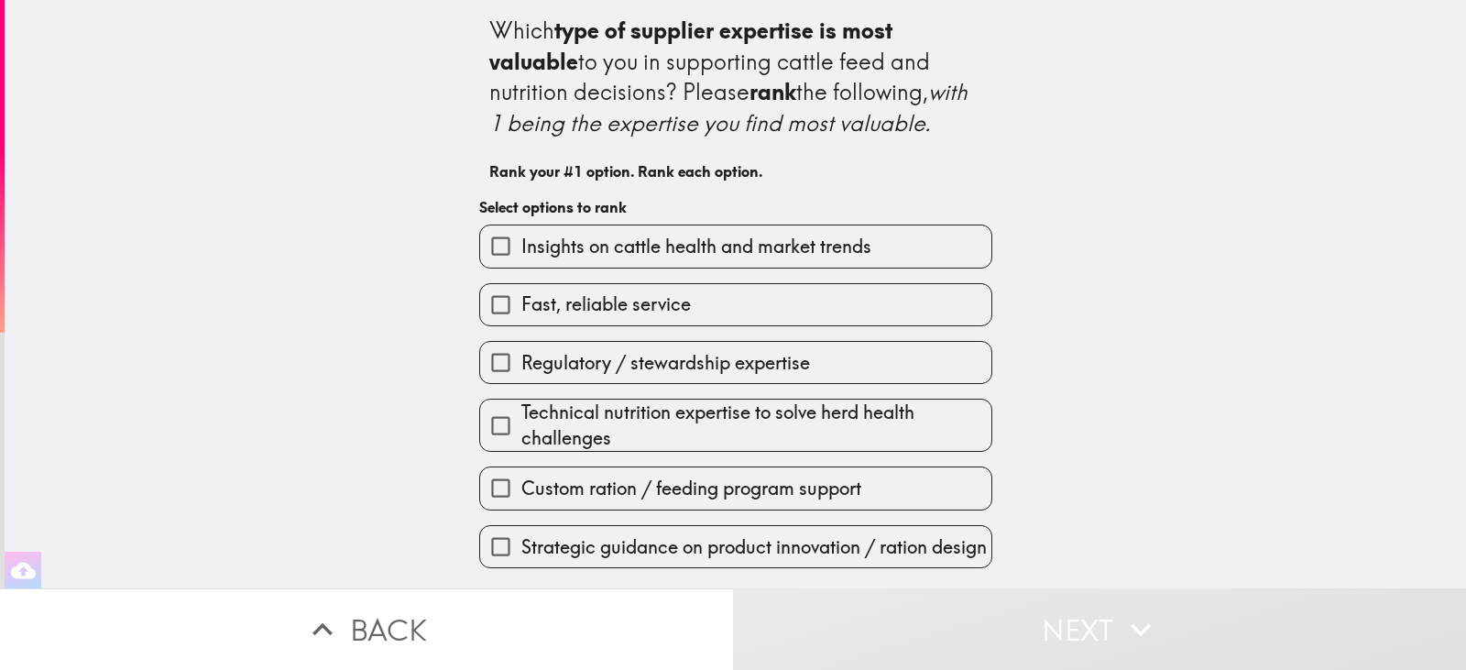
scroll to position [4, 0]
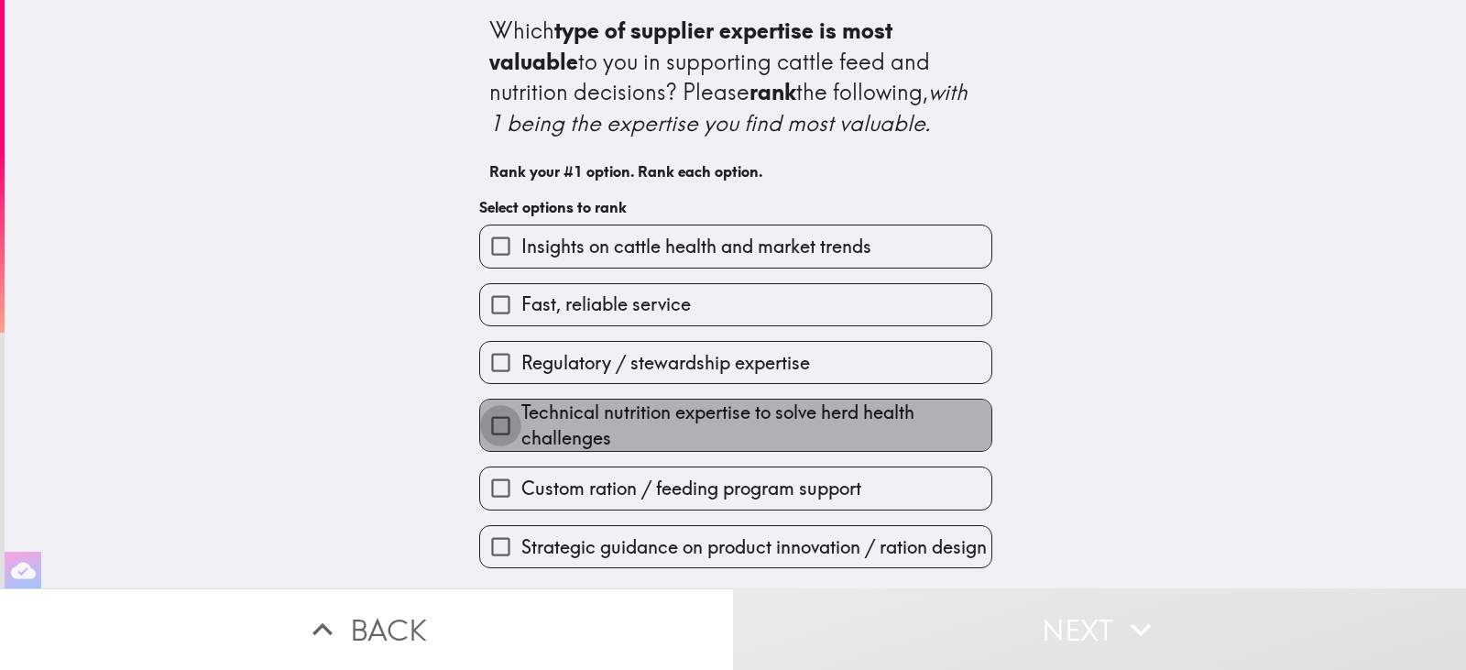
click at [482, 421] on input "Technical nutrition expertise to solve herd health challenges" at bounding box center [500, 425] width 41 height 41
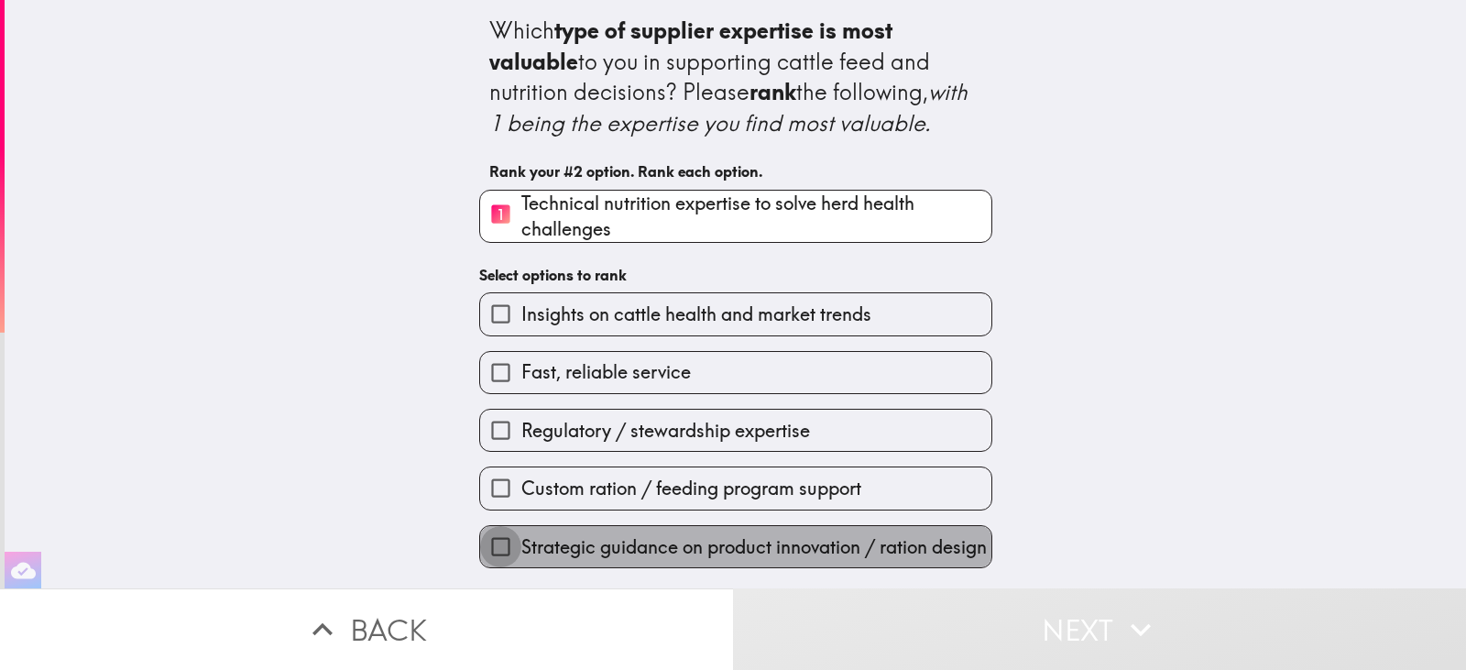
click at [489, 541] on input "Strategic guidance on product innovation / ration design" at bounding box center [500, 546] width 41 height 41
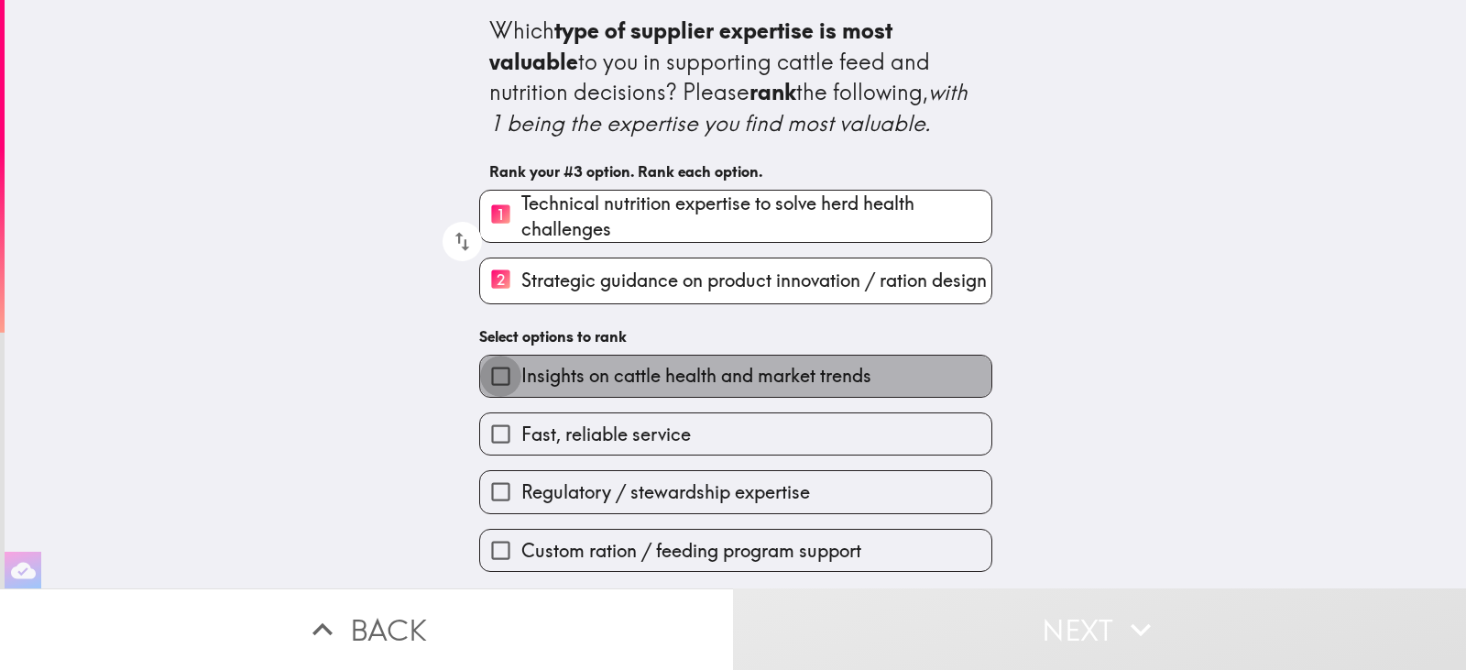
click at [490, 376] on input "Insights on cattle health and market trends" at bounding box center [500, 375] width 41 height 41
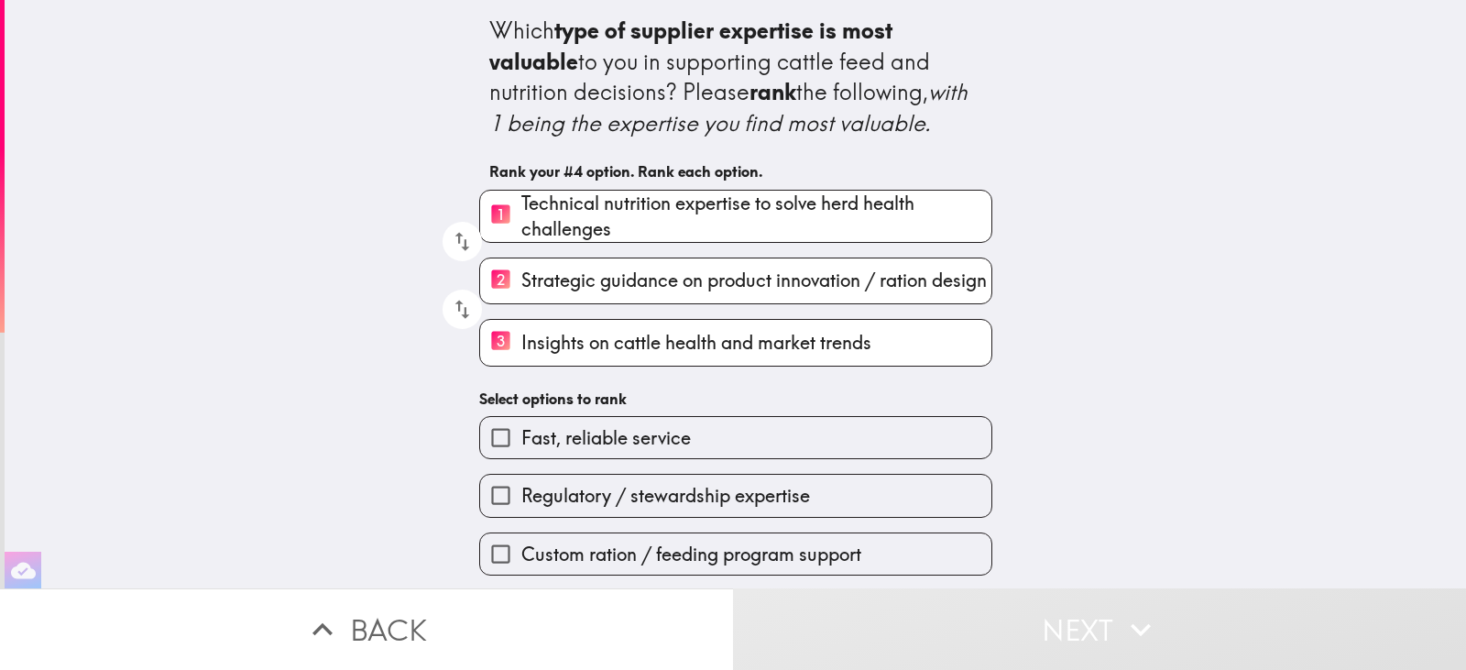
scroll to position [7, 0]
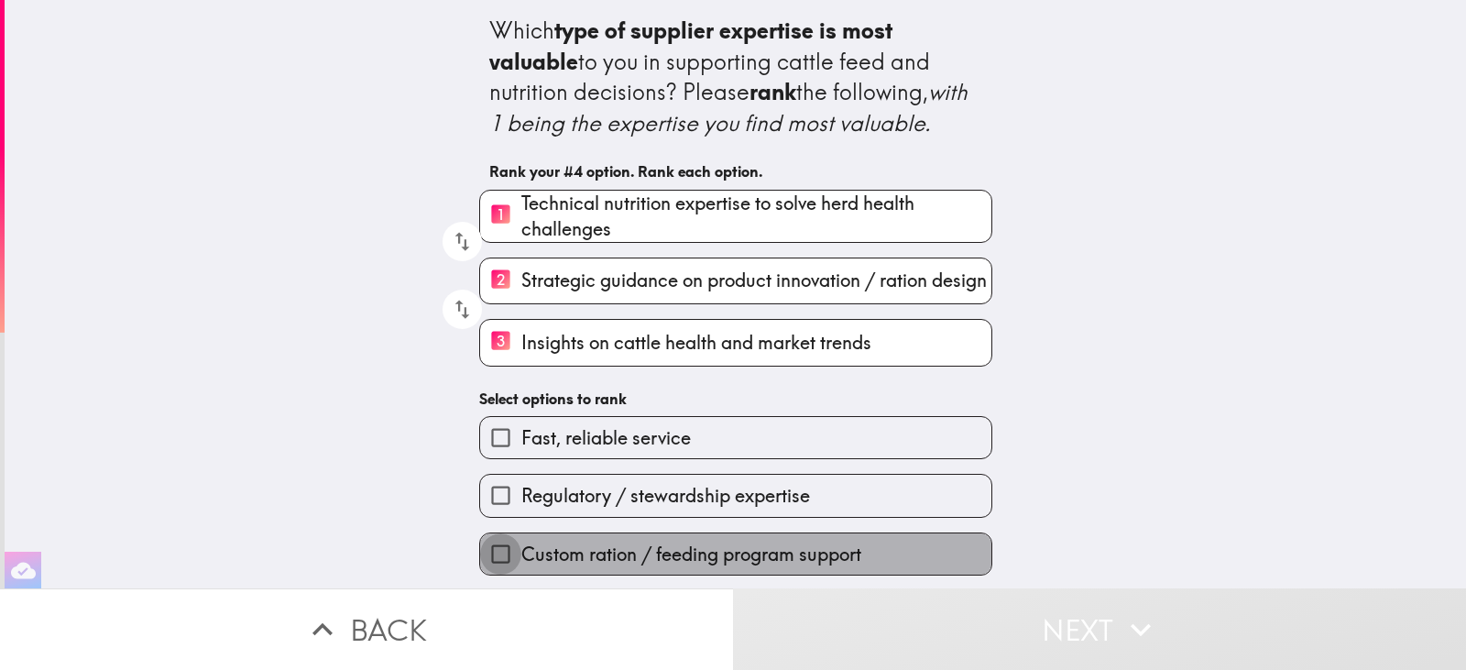
click at [483, 556] on input "Custom ration / feeding program support" at bounding box center [500, 553] width 41 height 41
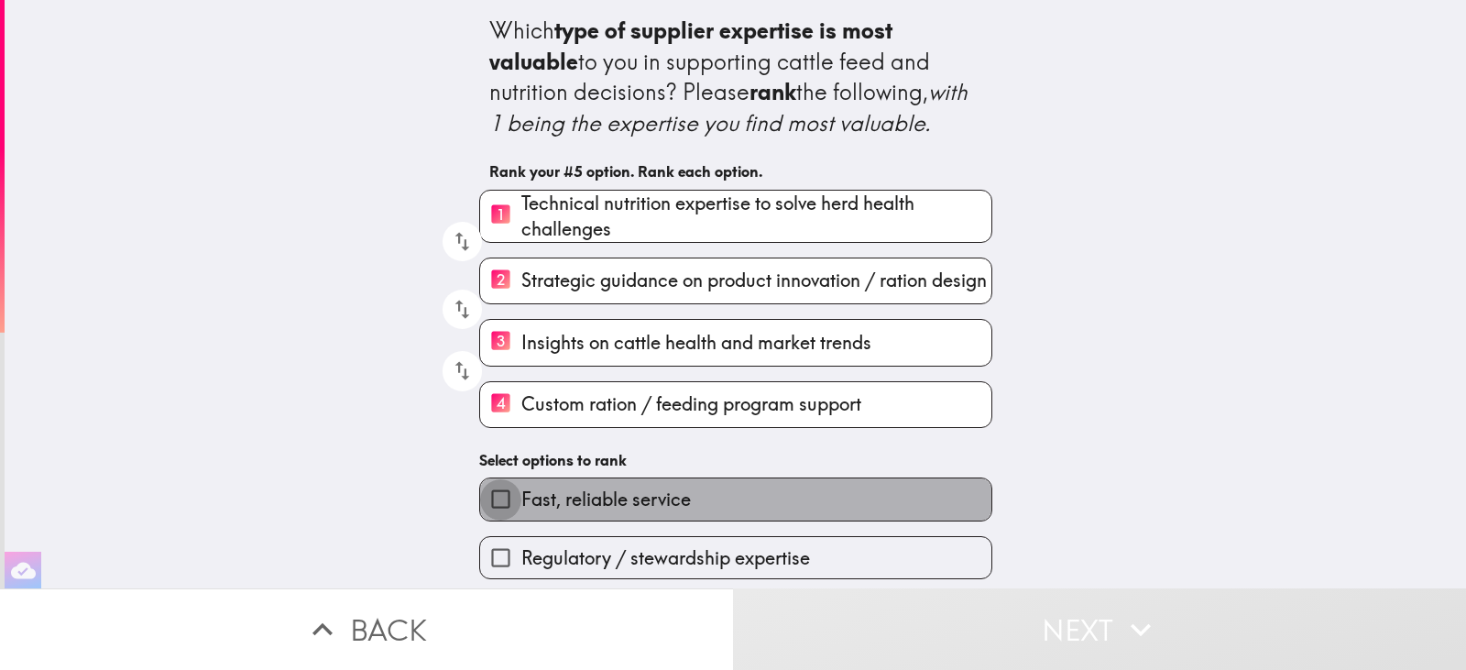
click at [480, 505] on input "Fast, reliable service" at bounding box center [500, 498] width 41 height 41
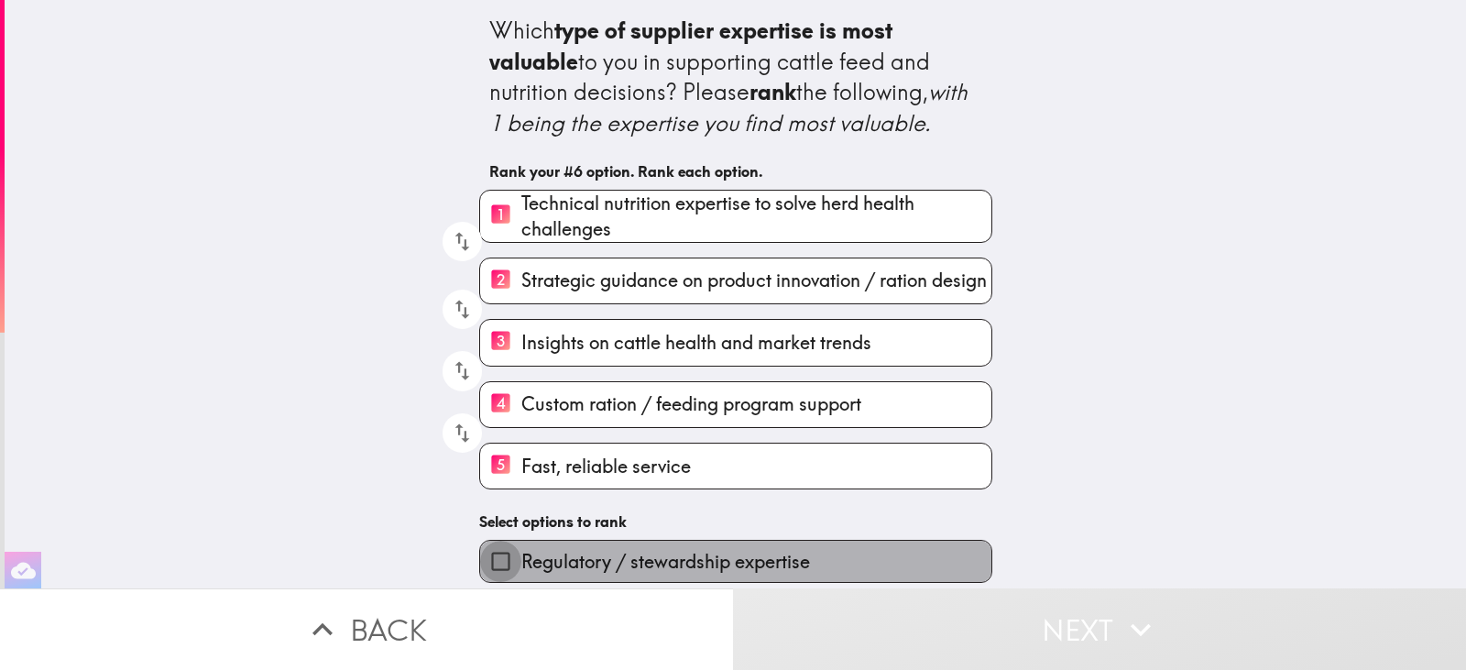
click at [487, 561] on input "Regulatory / stewardship expertise" at bounding box center [500, 560] width 41 height 41
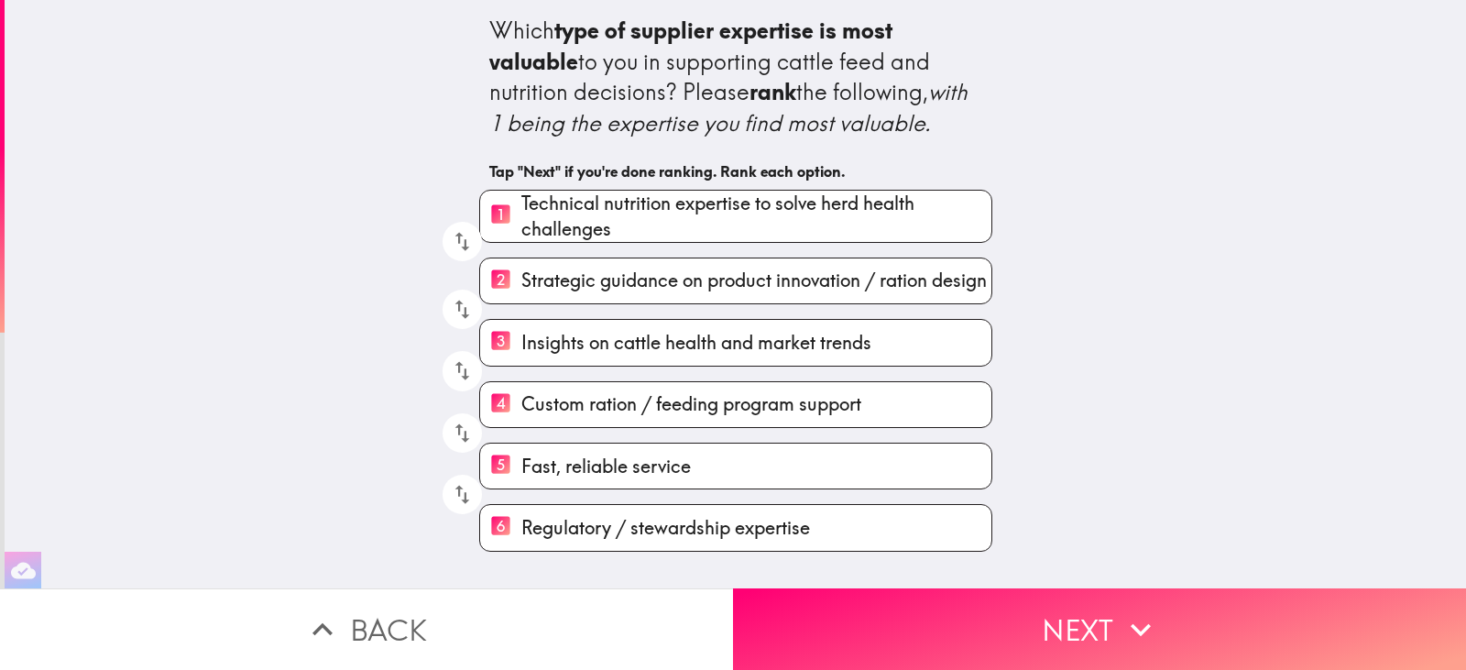
scroll to position [0, 0]
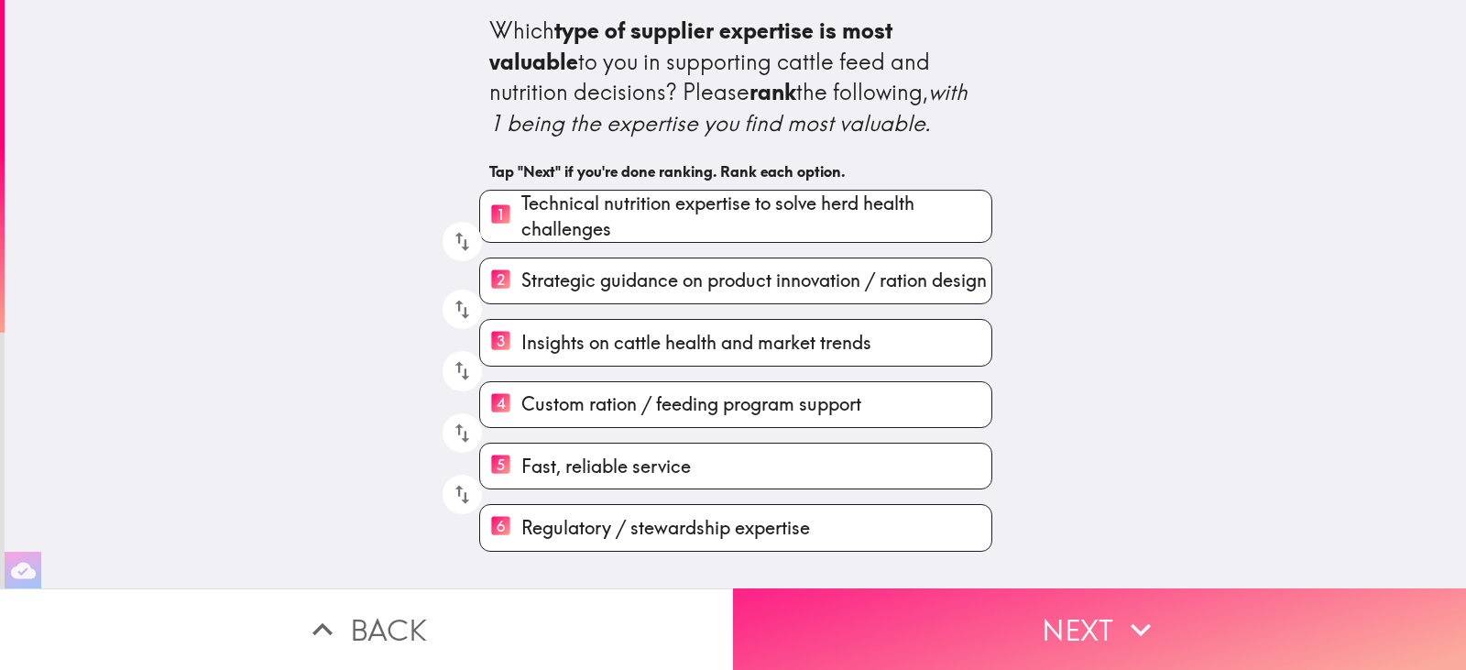
click at [1111, 624] on button "Next" at bounding box center [1099, 629] width 733 height 82
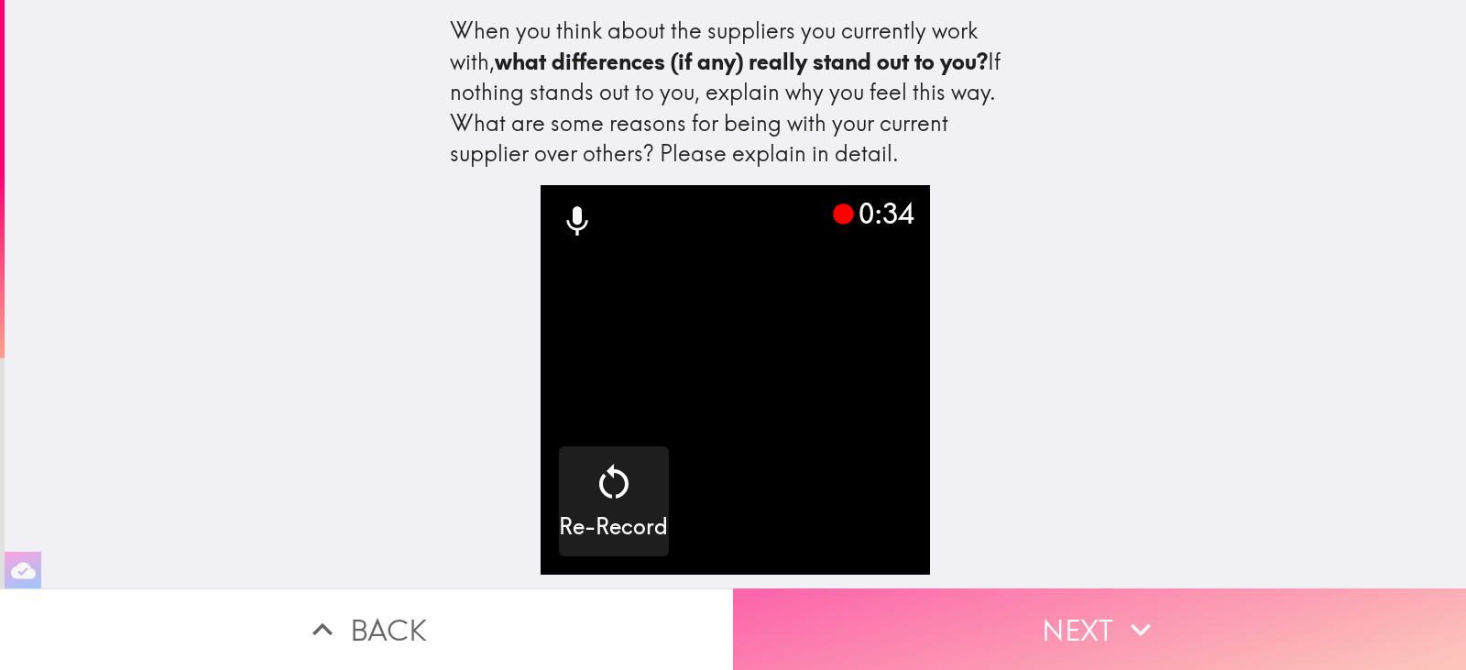
click at [1080, 609] on button "Next" at bounding box center [1099, 629] width 733 height 82
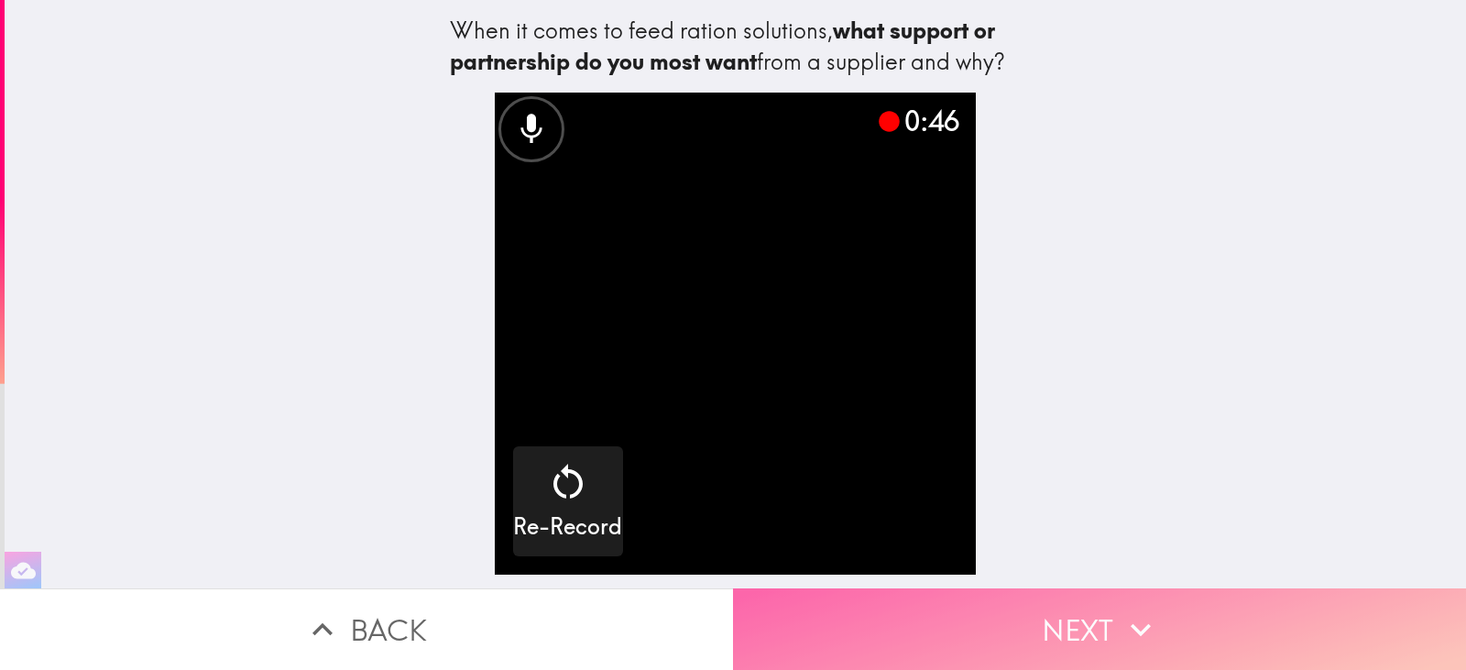
click at [1090, 612] on button "Next" at bounding box center [1099, 629] width 733 height 82
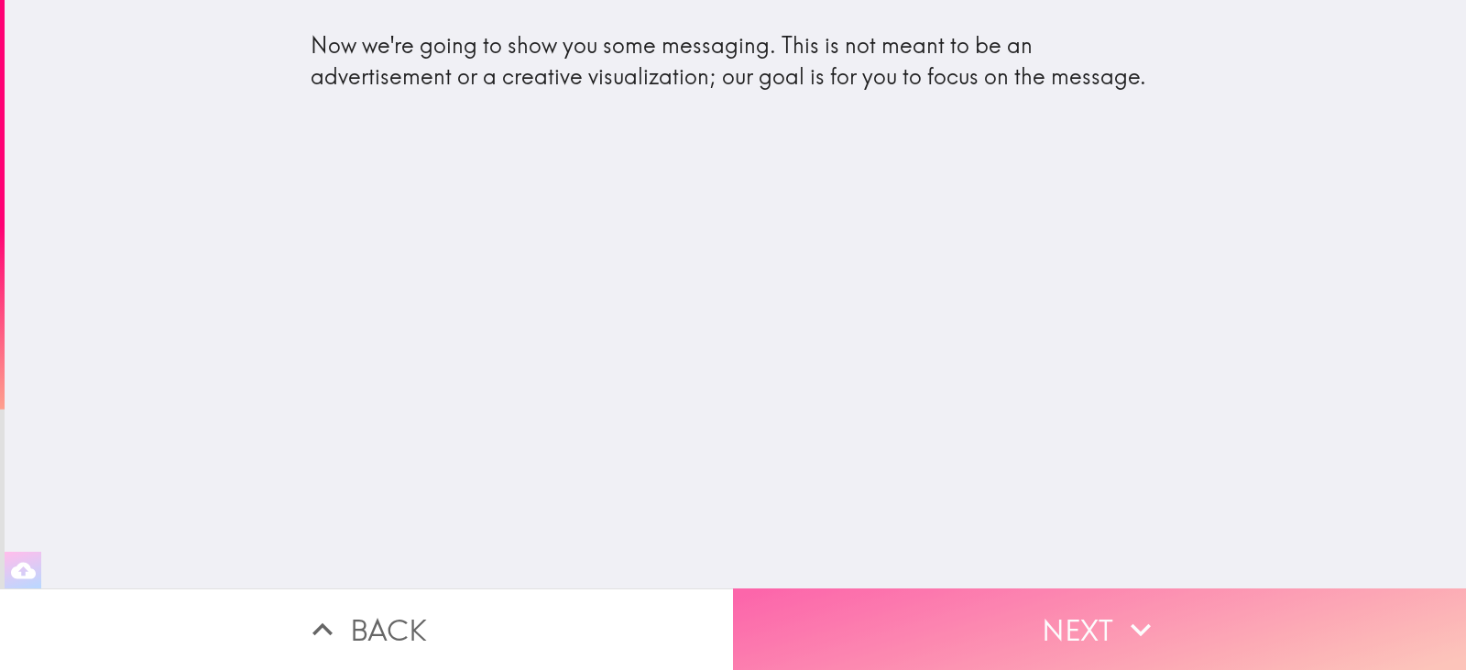
click at [1076, 620] on button "Next" at bounding box center [1099, 629] width 733 height 82
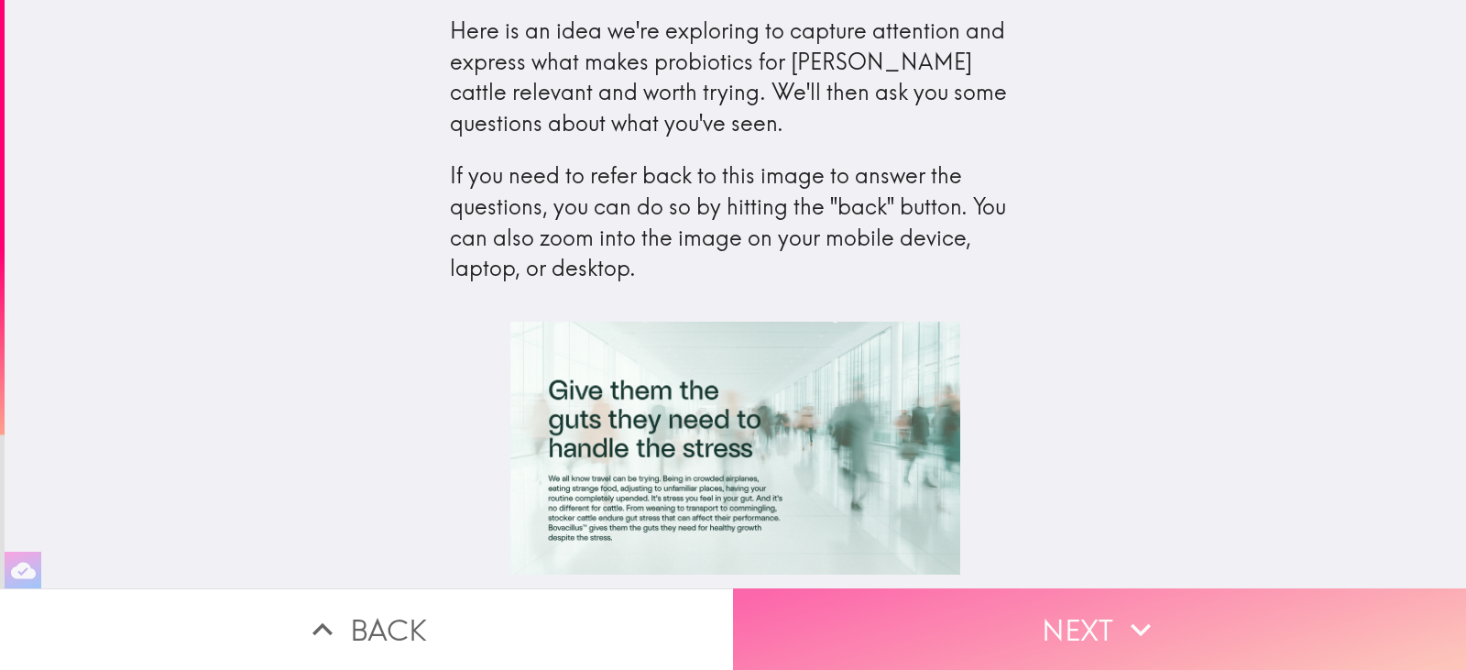
click at [1110, 621] on button "Next" at bounding box center [1099, 629] width 733 height 82
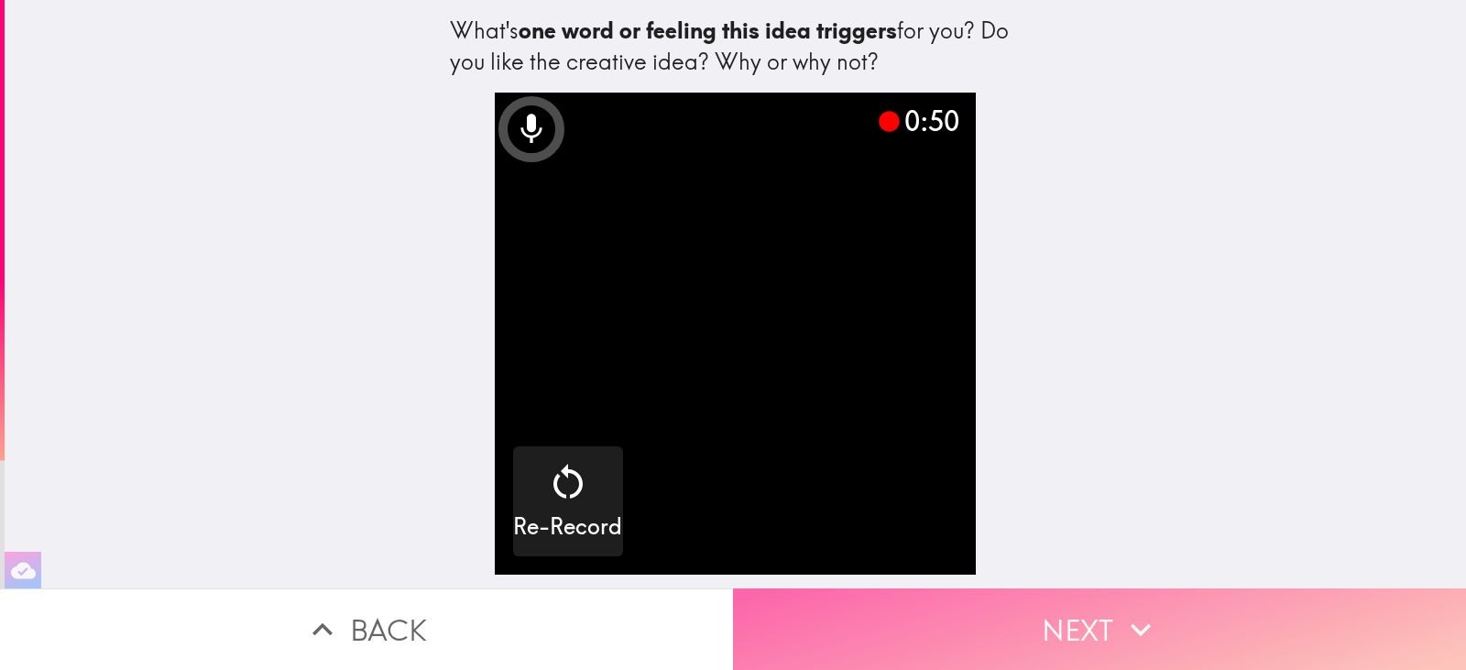
click at [1120, 627] on icon "button" at bounding box center [1140, 629] width 40 height 40
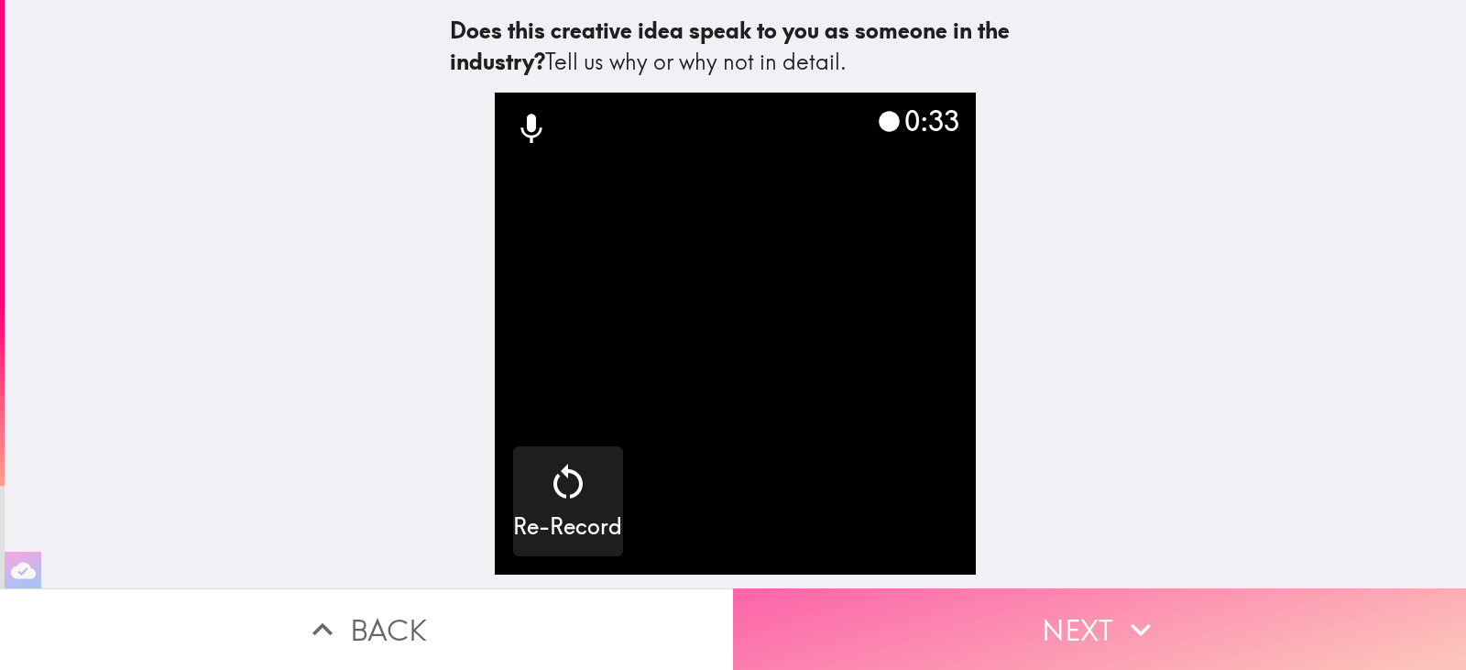
click at [1067, 611] on button "Next" at bounding box center [1099, 629] width 733 height 82
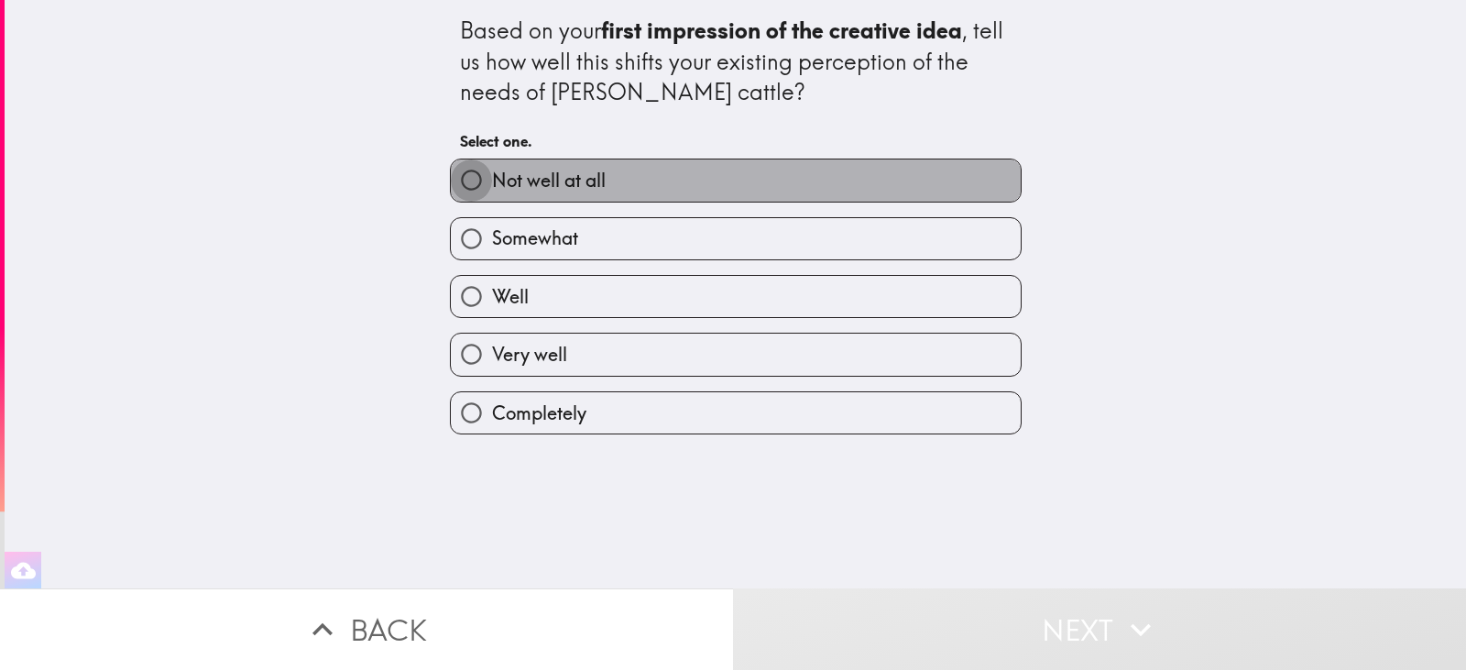
click at [451, 175] on input "Not well at all" at bounding box center [471, 179] width 41 height 41
radio input "true"
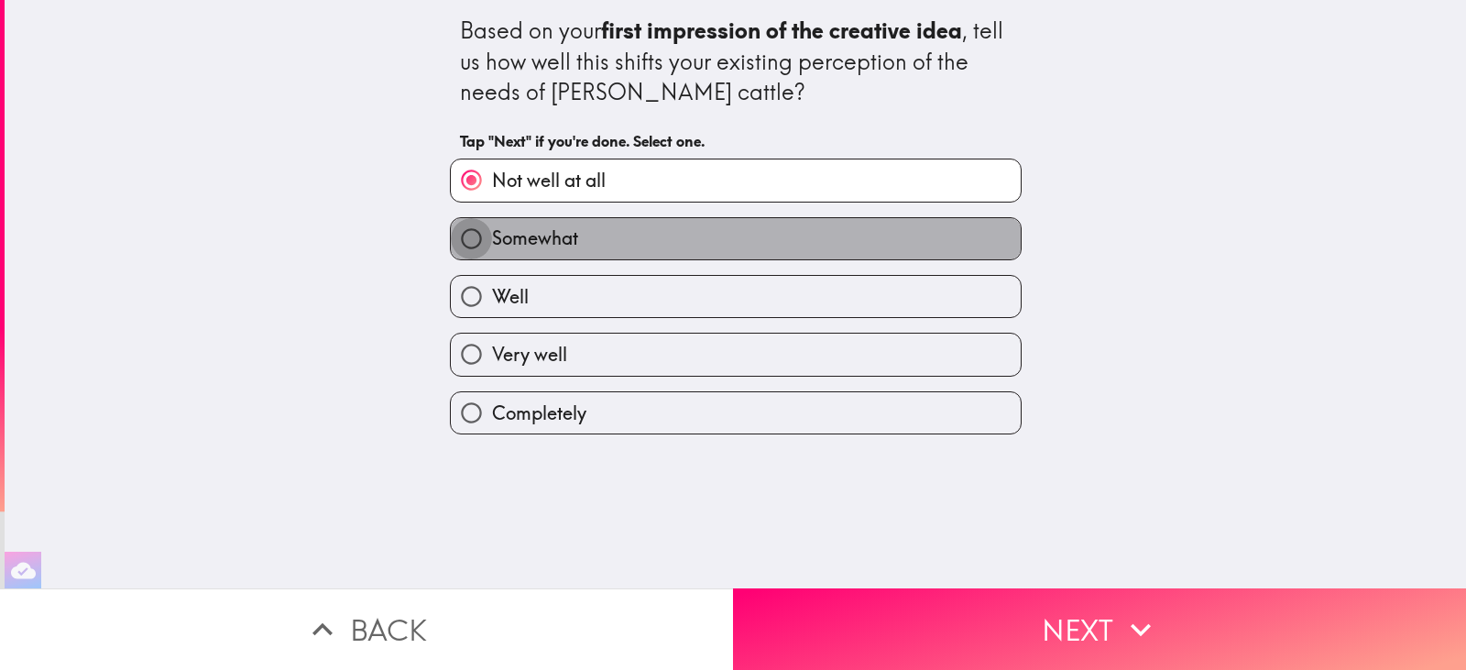
click at [457, 231] on input "Somewhat" at bounding box center [471, 238] width 41 height 41
radio input "true"
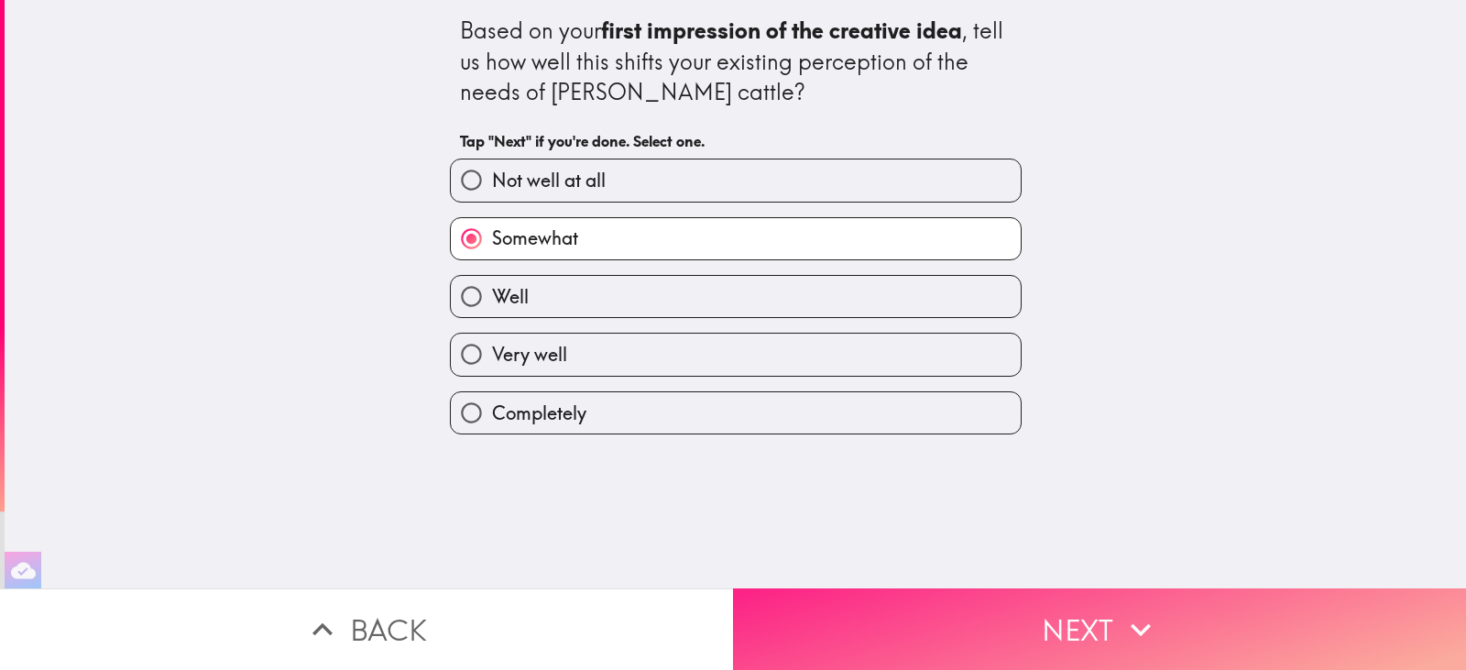
click at [1103, 617] on button "Next" at bounding box center [1099, 629] width 733 height 82
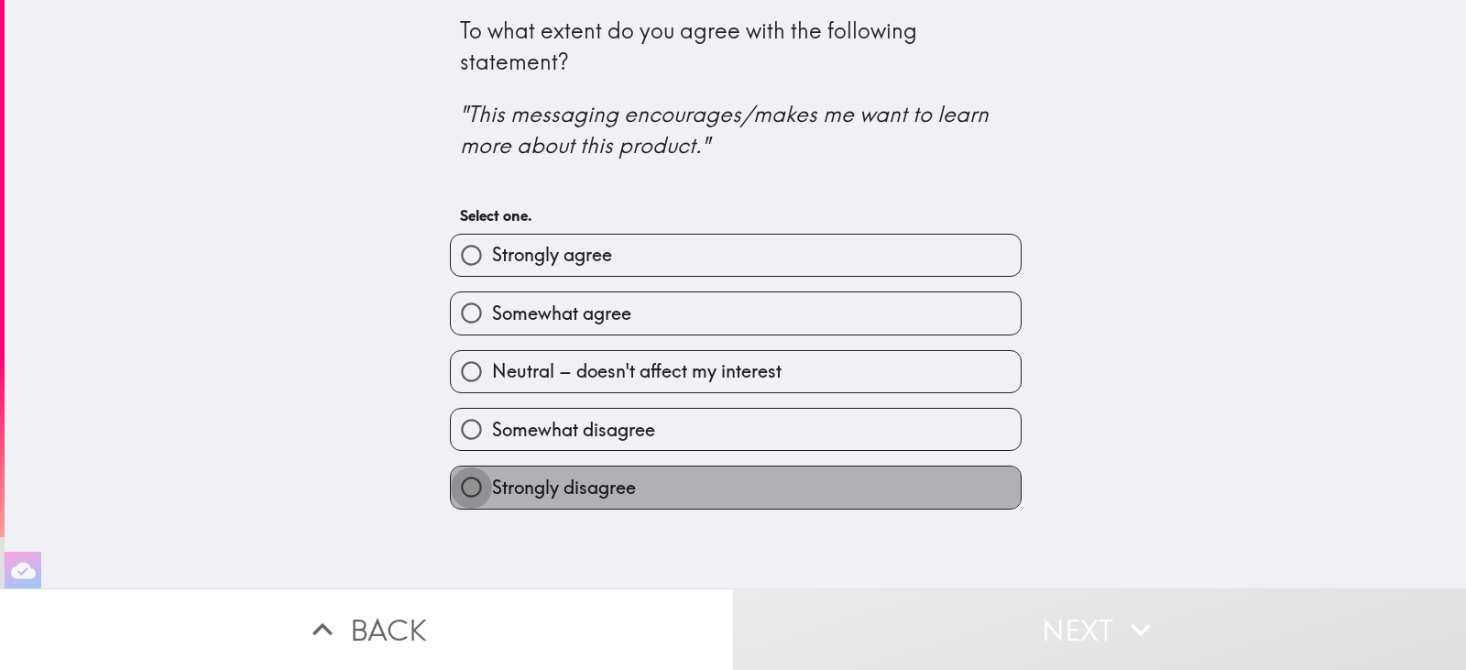
click at [454, 482] on input "Strongly disagree" at bounding box center [471, 486] width 41 height 41
radio input "true"
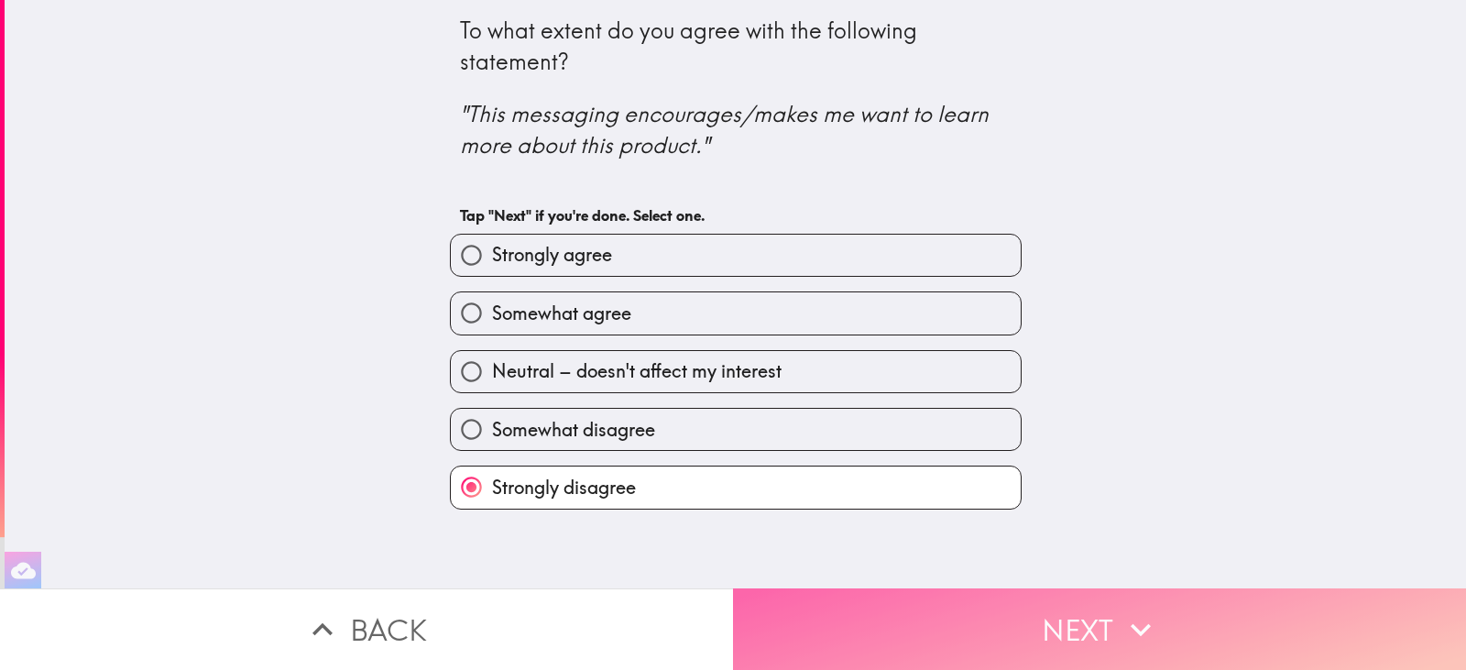
click at [1130, 623] on icon "button" at bounding box center [1140, 629] width 20 height 13
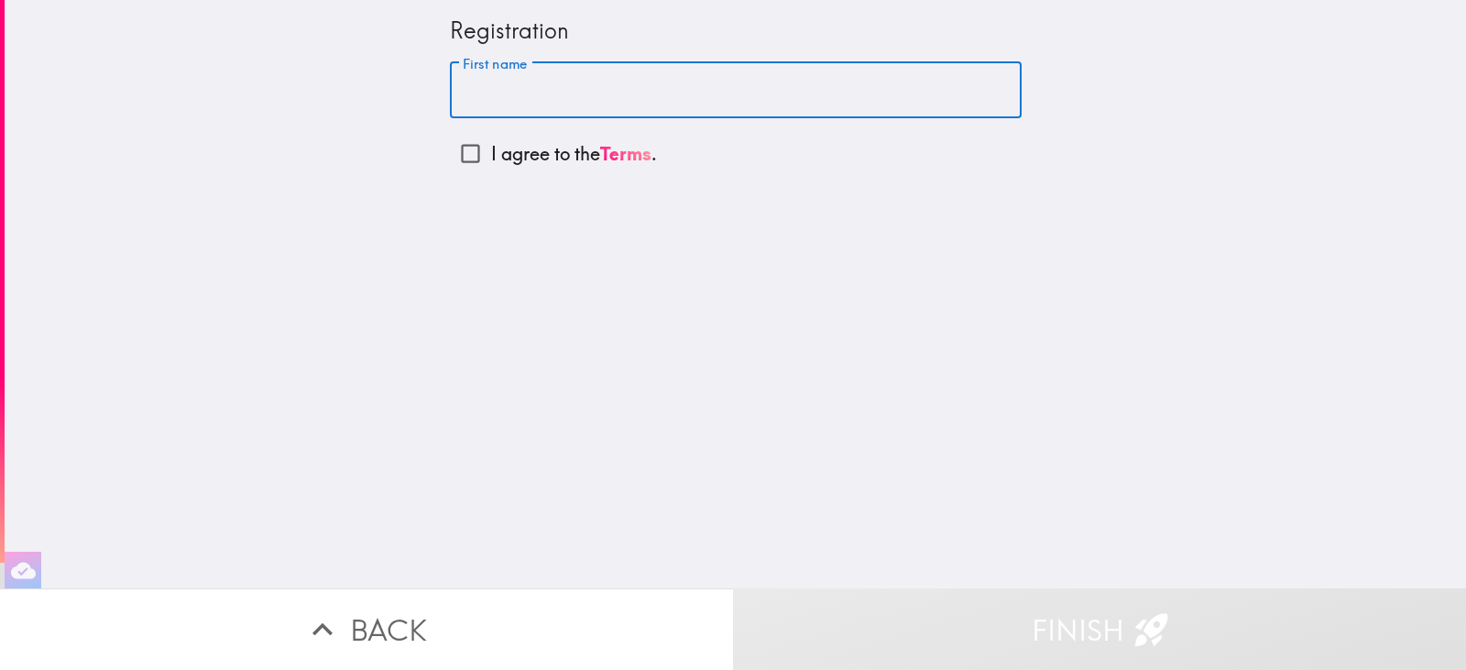
click at [478, 93] on input "First name" at bounding box center [736, 90] width 572 height 57
type input "[PERSON_NAME]"
click at [461, 147] on input "I agree to the Terms ." at bounding box center [470, 153] width 41 height 41
checkbox input "true"
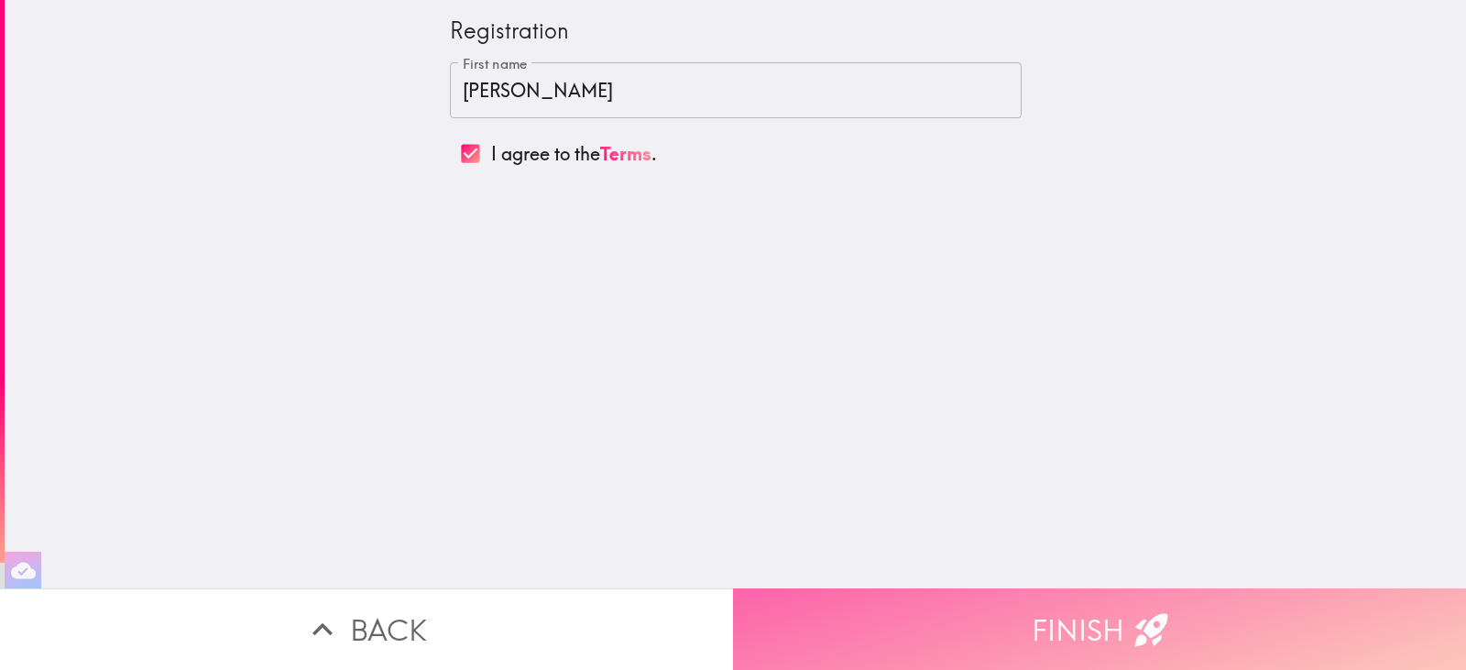
click at [1116, 619] on button "Finish" at bounding box center [1099, 629] width 733 height 82
